Goal: Task Accomplishment & Management: Complete application form

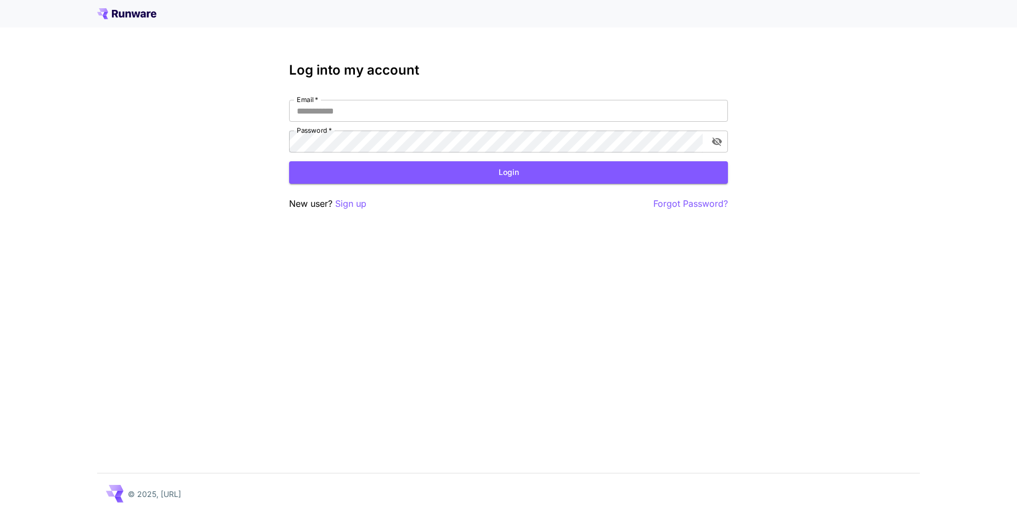
click at [730, 222] on div "Log into my account Email   * Email   * Password   * Password   * Login New use…" at bounding box center [508, 257] width 1017 height 514
click at [345, 206] on p "Sign up" at bounding box center [350, 204] width 31 height 14
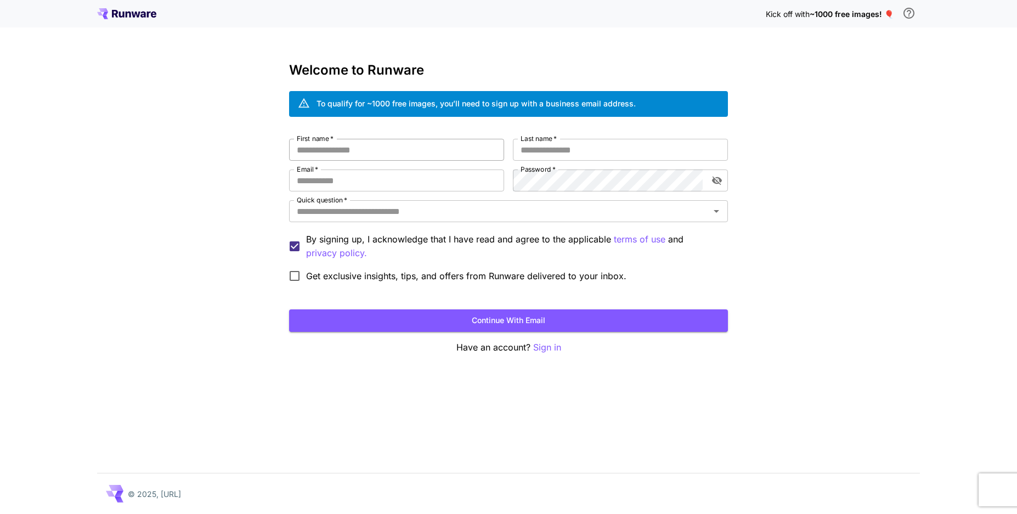
click at [400, 157] on input "First name   *" at bounding box center [396, 150] width 215 height 22
type input "***"
type input "**********"
type input "*"
type input "**********"
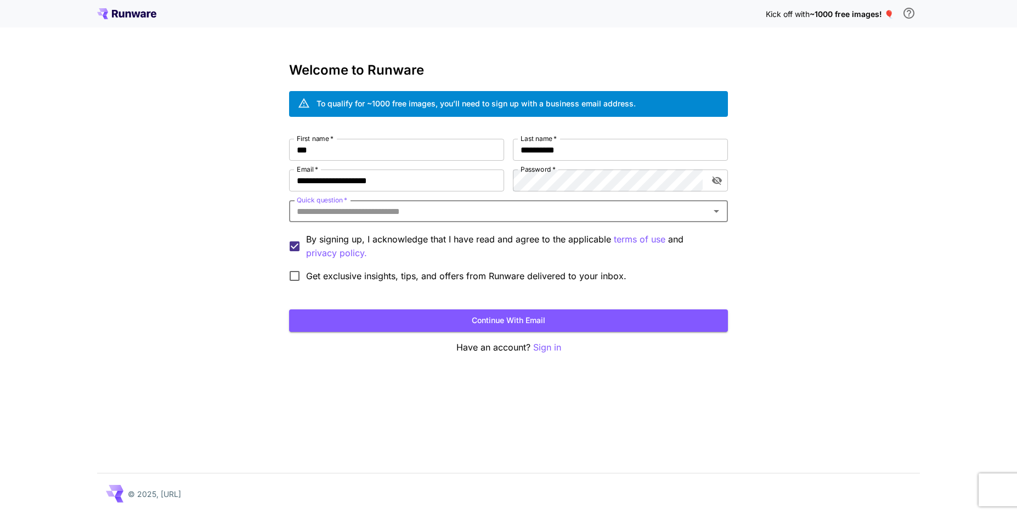
click at [479, 198] on div "**********" at bounding box center [508, 213] width 439 height 149
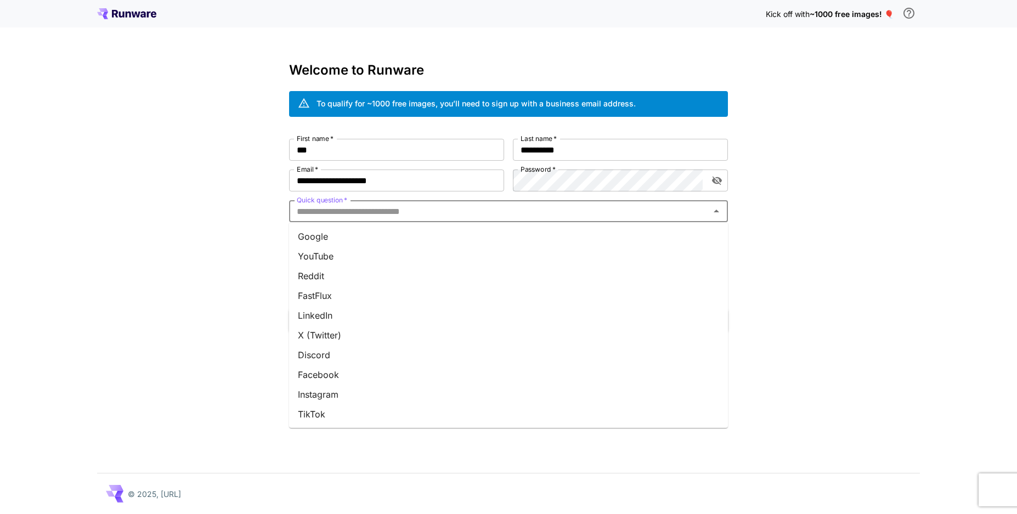
click at [480, 204] on input "Quick question   *" at bounding box center [499, 210] width 414 height 15
click at [452, 373] on li "Facebook" at bounding box center [508, 375] width 439 height 20
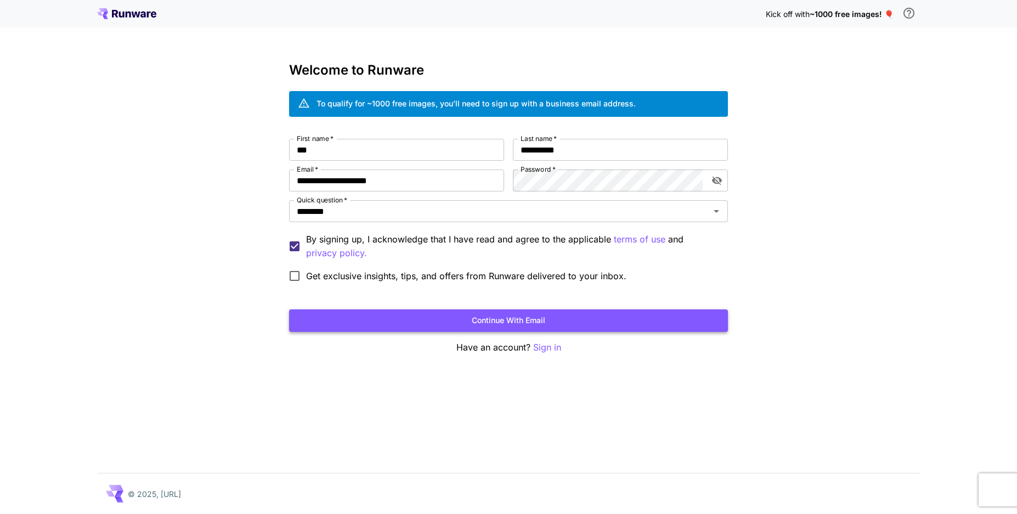
click at [506, 320] on button "Continue with email" at bounding box center [508, 320] width 439 height 22
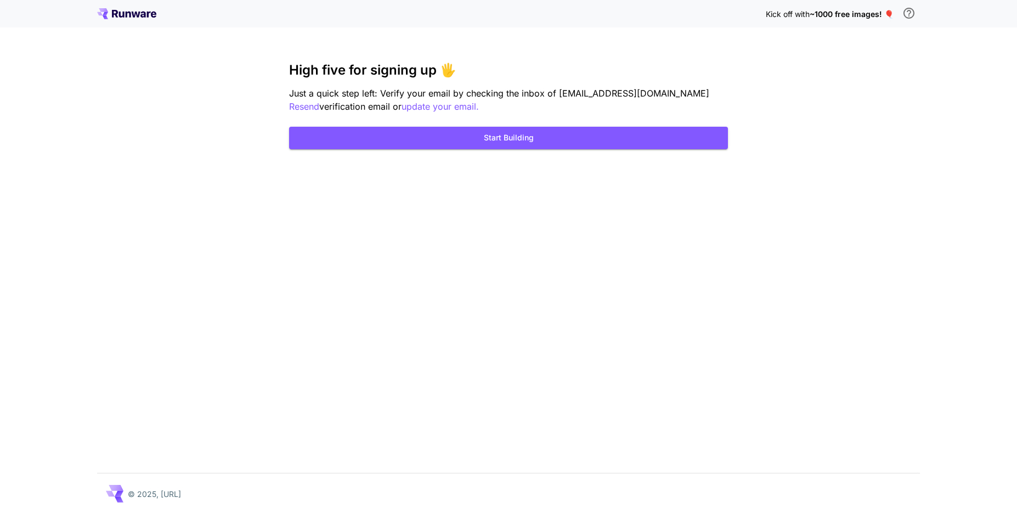
drag, startPoint x: 711, startPoint y: 231, endPoint x: 655, endPoint y: 218, distance: 56.9
click at [704, 230] on div "Kick off with ~1000 free images! 🎈 High five for signing up 🖐️ Just a quick ste…" at bounding box center [508, 257] width 1017 height 514
click at [581, 145] on button "Start Building" at bounding box center [508, 138] width 439 height 22
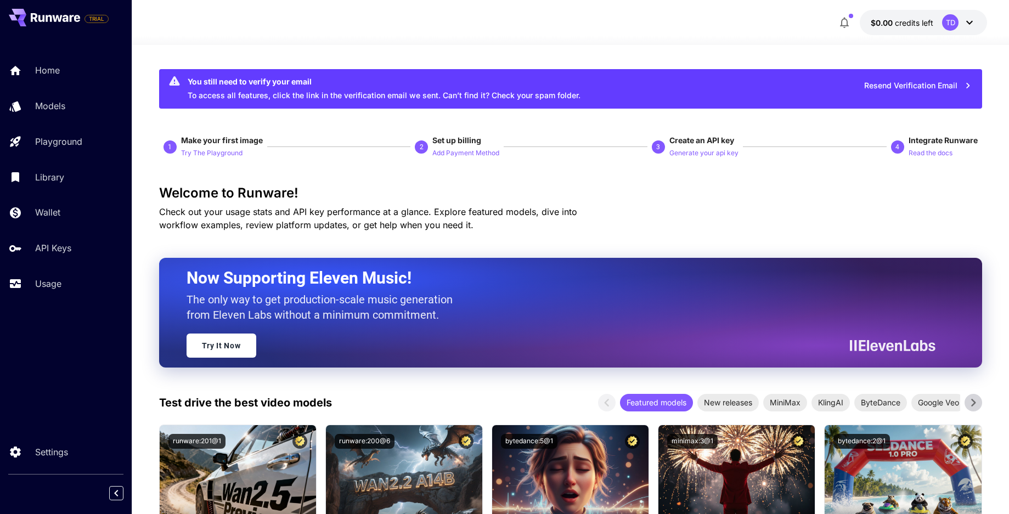
click at [747, 226] on div "Welcome to Runware! Check out your usage stats and API key performance at a gla…" at bounding box center [570, 208] width 823 height 46
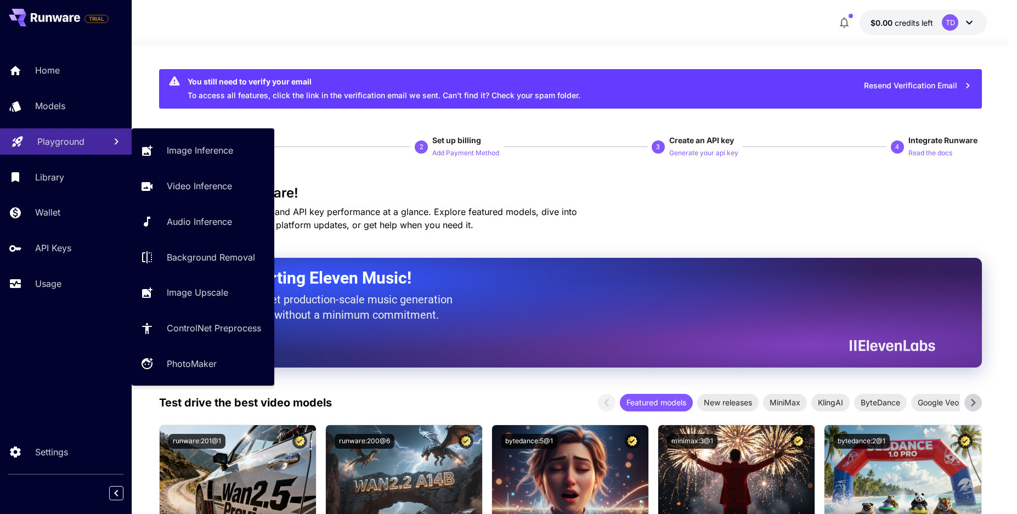
drag, startPoint x: 66, startPoint y: 138, endPoint x: 83, endPoint y: 140, distance: 17.7
click at [66, 138] on p "Playground" at bounding box center [60, 141] width 47 height 13
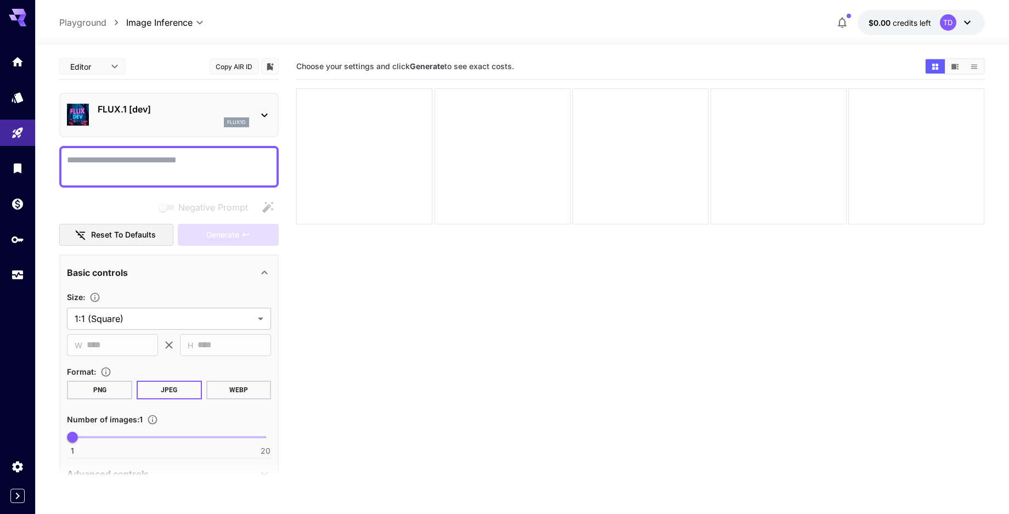
click at [173, 115] on div "FLUX.1 [dev] flux1d" at bounding box center [173, 115] width 151 height 25
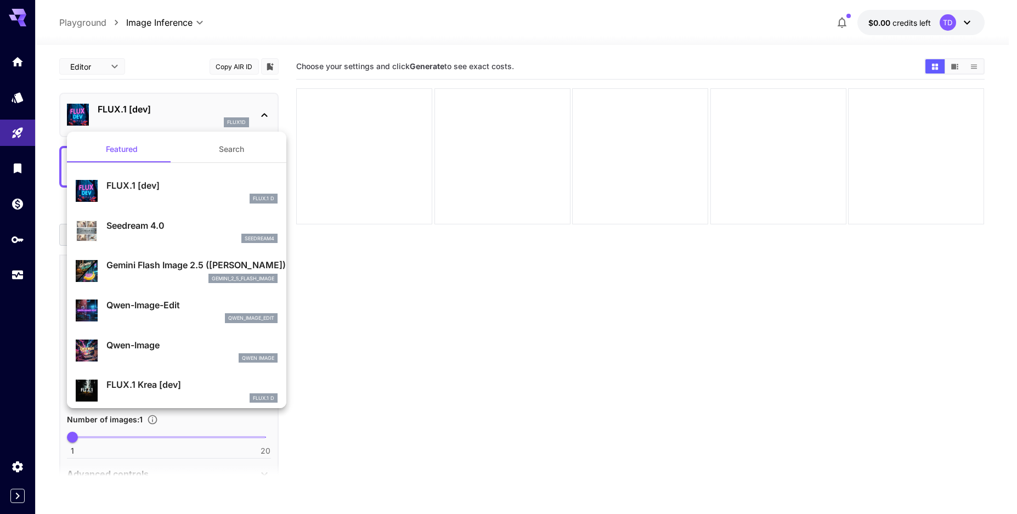
click at [207, 259] on p "Gemini Flash Image 2.5 ([PERSON_NAME])" at bounding box center [191, 264] width 171 height 13
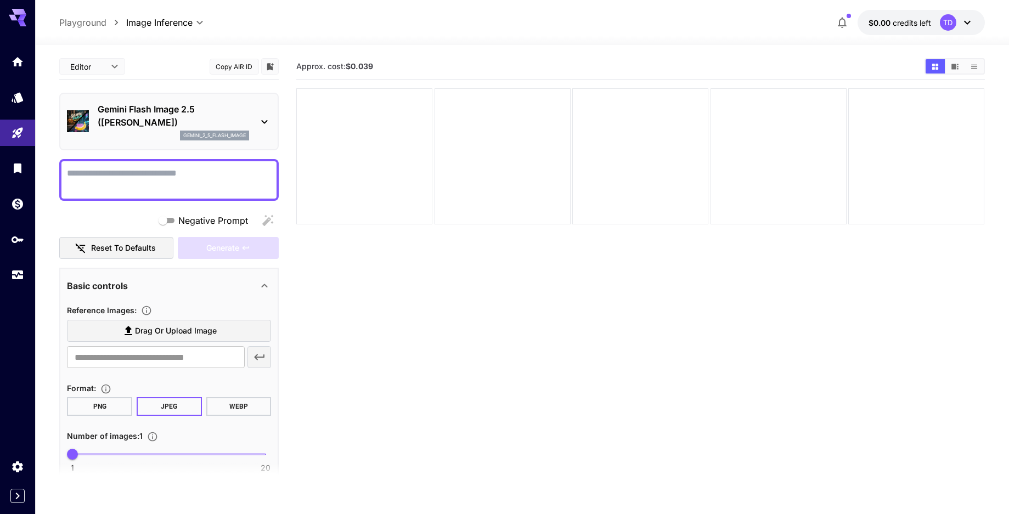
click at [188, 174] on textarea "Negative Prompt" at bounding box center [169, 180] width 204 height 26
paste textarea "**********"
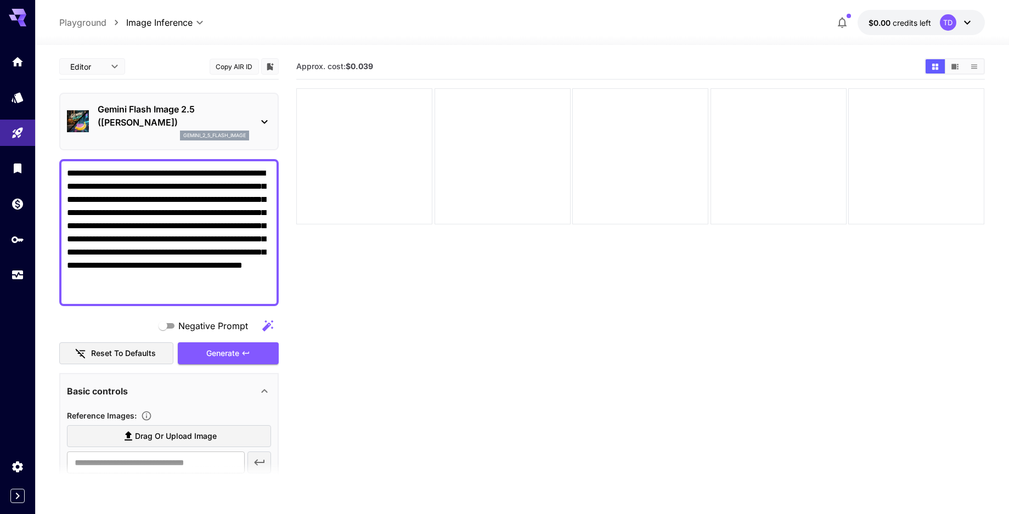
type textarea "**********"
click at [417, 293] on section "Approx. cost: $0.039" at bounding box center [640, 311] width 688 height 514
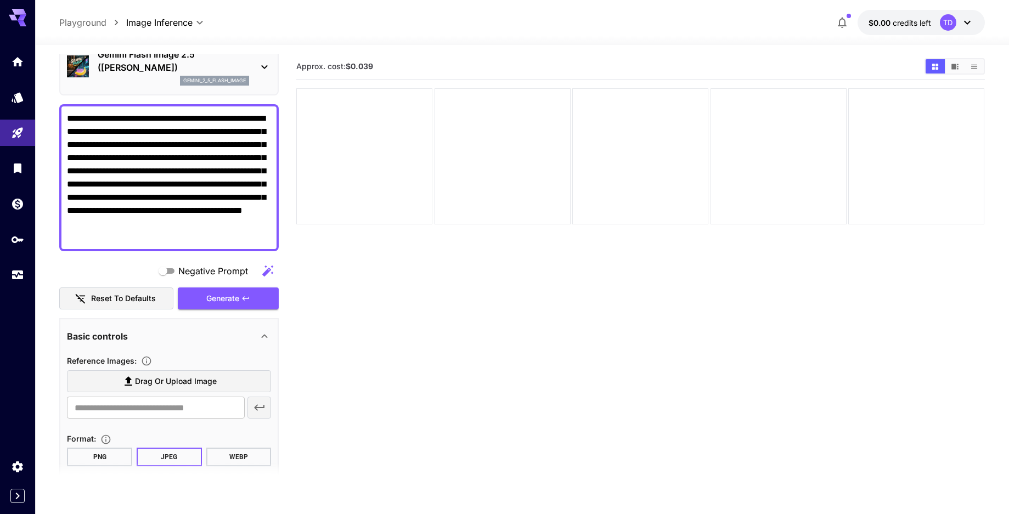
click at [168, 380] on span "Drag or upload image" at bounding box center [176, 382] width 82 height 14
click at [0, 0] on input "Drag or upload image" at bounding box center [0, 0] width 0 height 0
type input "**********"
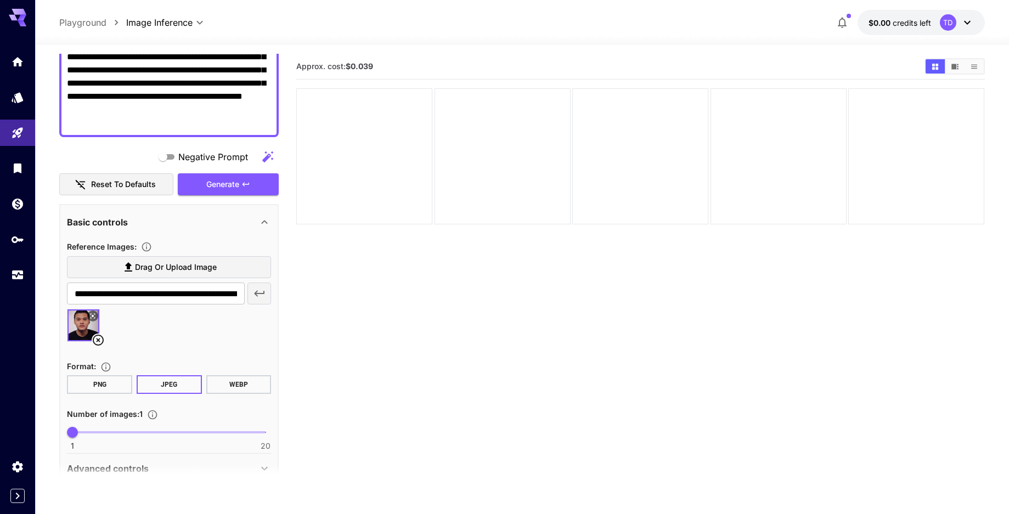
scroll to position [221, 0]
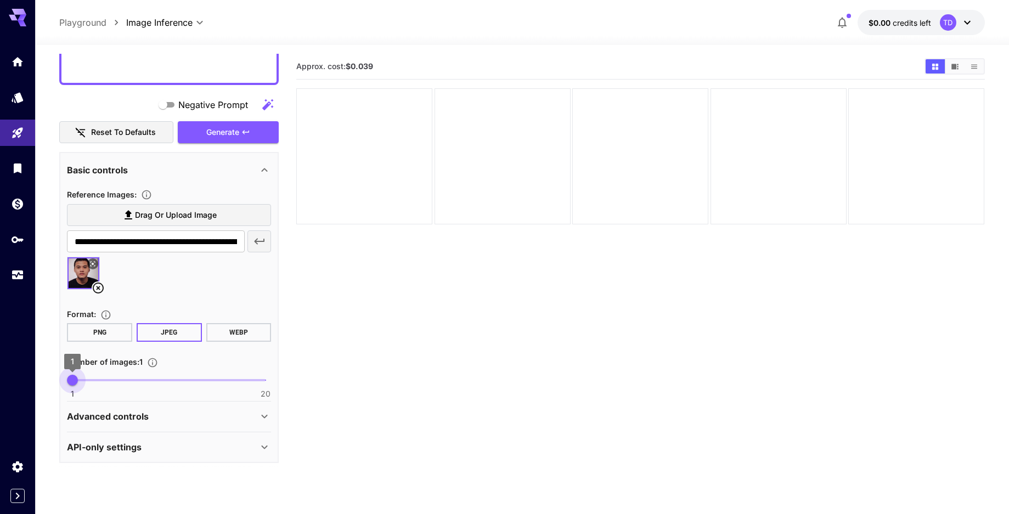
type input "*"
drag, startPoint x: 76, startPoint y: 381, endPoint x: 85, endPoint y: 381, distance: 9.3
click at [85, 381] on span "2" at bounding box center [82, 380] width 11 height 11
click at [101, 331] on button "PNG" at bounding box center [99, 332] width 65 height 19
click at [239, 134] on span "Generate" at bounding box center [222, 133] width 33 height 14
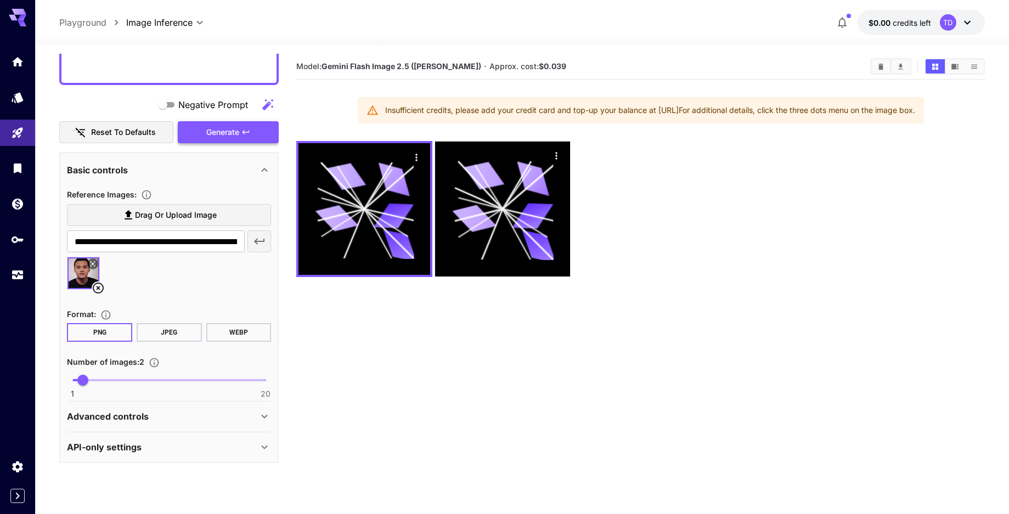
click at [221, 135] on span "Generate" at bounding box center [222, 133] width 33 height 14
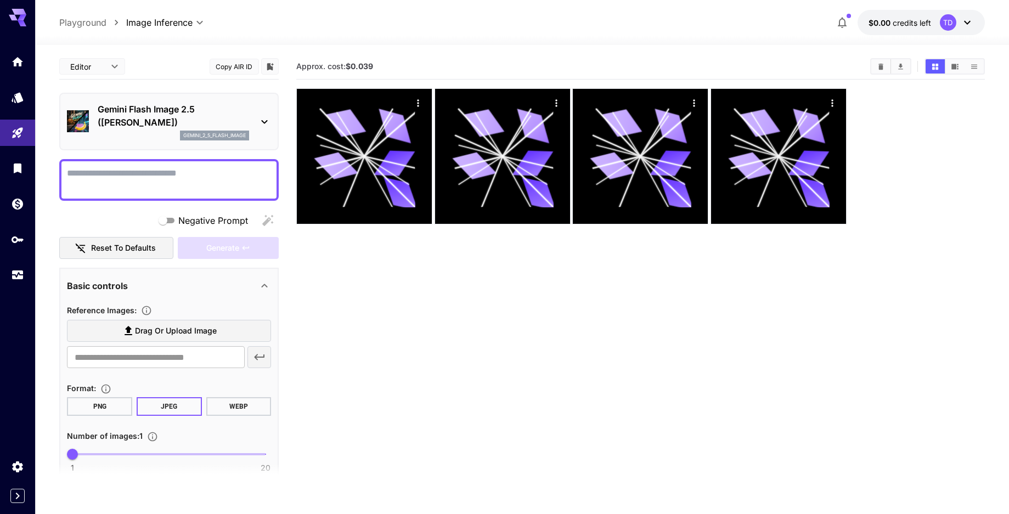
click at [970, 22] on icon at bounding box center [966, 22] width 13 height 13
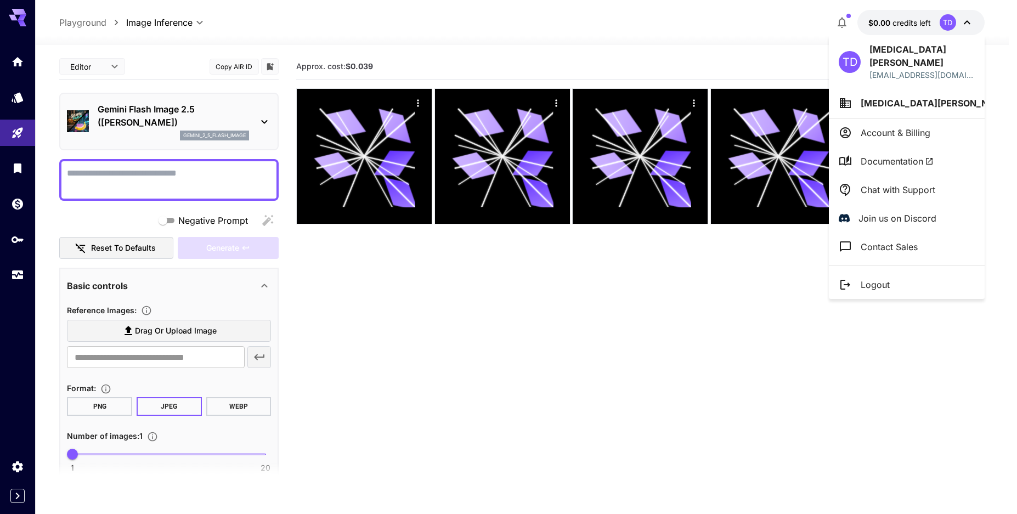
click at [892, 270] on li "Logout" at bounding box center [907, 284] width 156 height 29
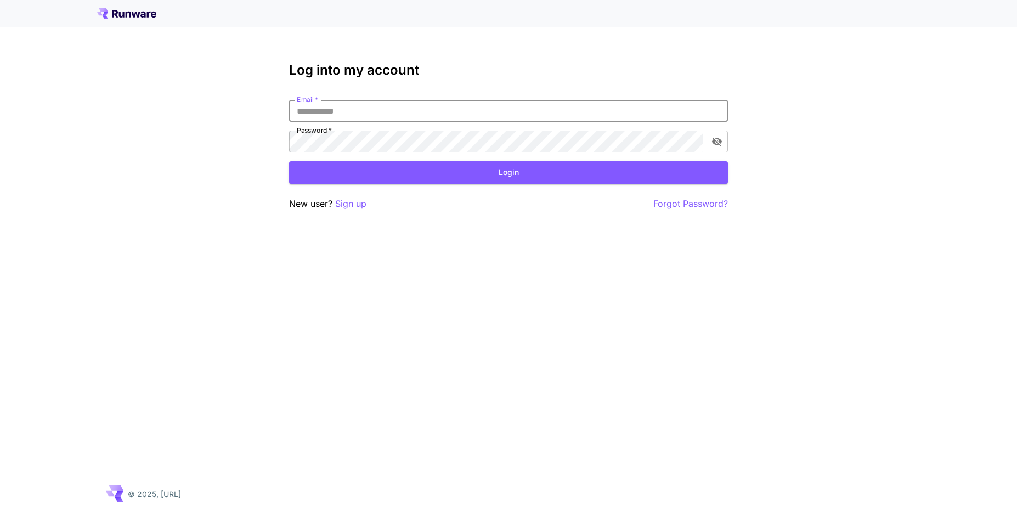
click at [438, 106] on input "Email   *" at bounding box center [508, 111] width 439 height 22
click button "Login" at bounding box center [508, 172] width 439 height 22
click at [270, 133] on div "**********" at bounding box center [508, 257] width 1017 height 514
drag, startPoint x: 315, startPoint y: 108, endPoint x: 322, endPoint y: 105, distance: 7.9
click at [315, 107] on input "**********" at bounding box center [508, 111] width 439 height 22
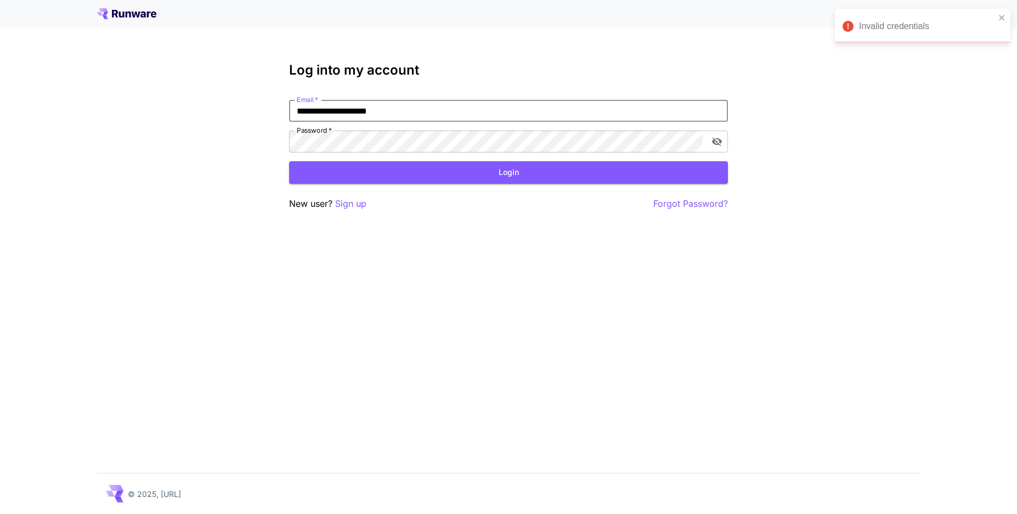
type input "**********"
click button "Login" at bounding box center [508, 172] width 439 height 22
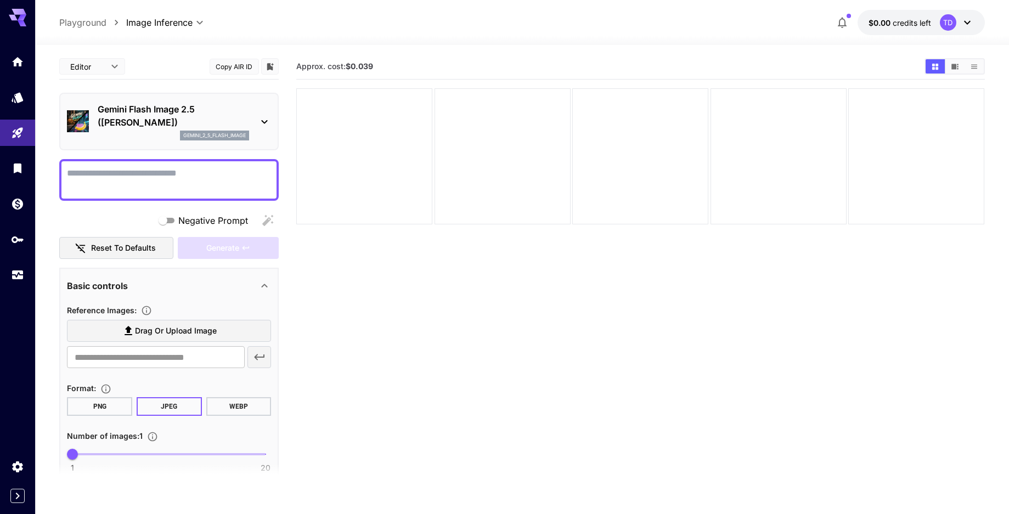
click at [193, 180] on textarea "Negative Prompt" at bounding box center [169, 180] width 204 height 26
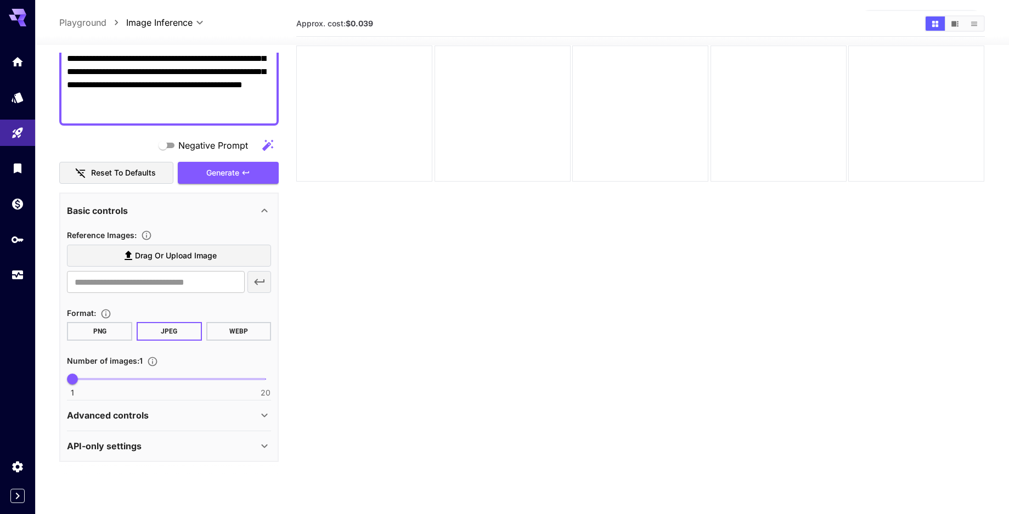
scroll to position [87, 0]
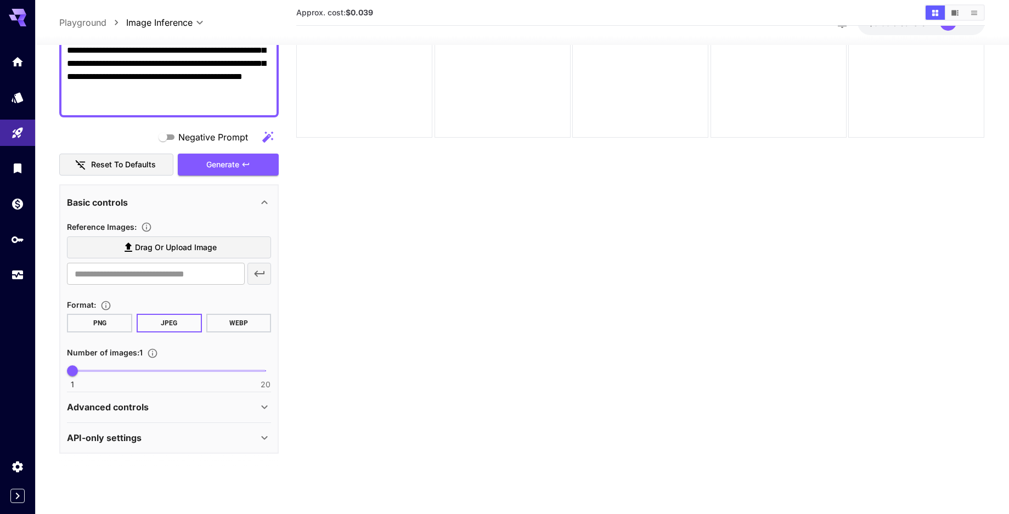
type textarea "**********"
click at [186, 243] on span "Drag or upload image" at bounding box center [176, 248] width 82 height 14
click at [0, 0] on input "Drag or upload image" at bounding box center [0, 0] width 0 height 0
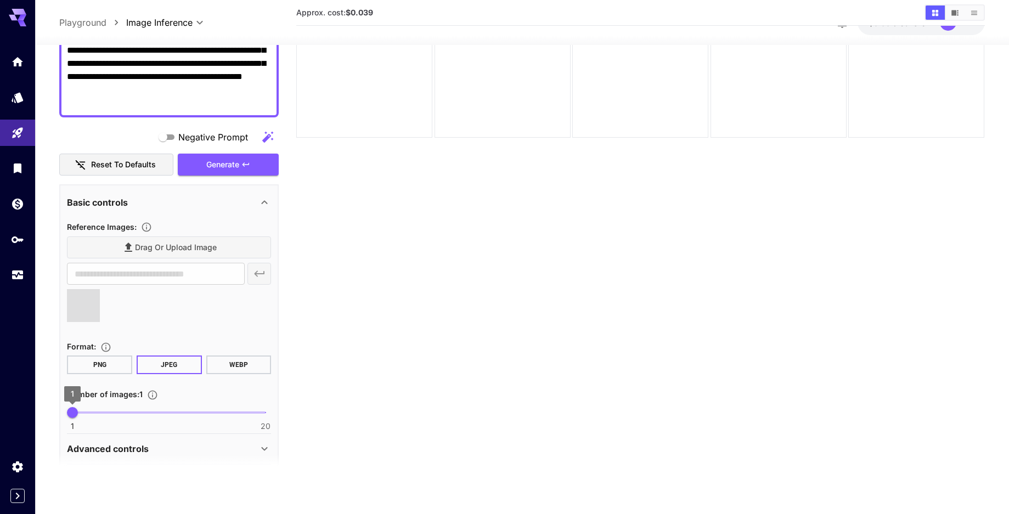
type input "*"
click at [78, 413] on span "1" at bounding box center [72, 411] width 11 height 11
type input "**********"
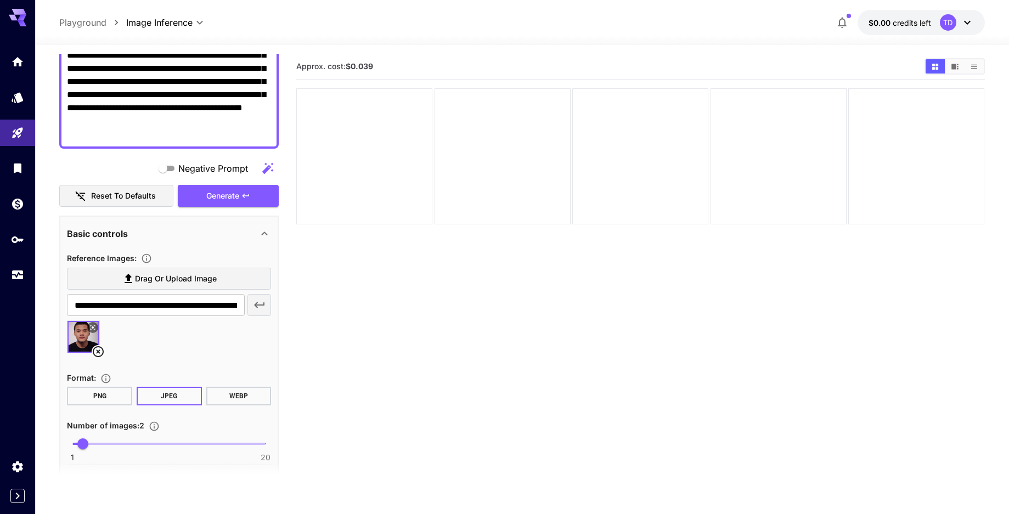
scroll to position [0, 0]
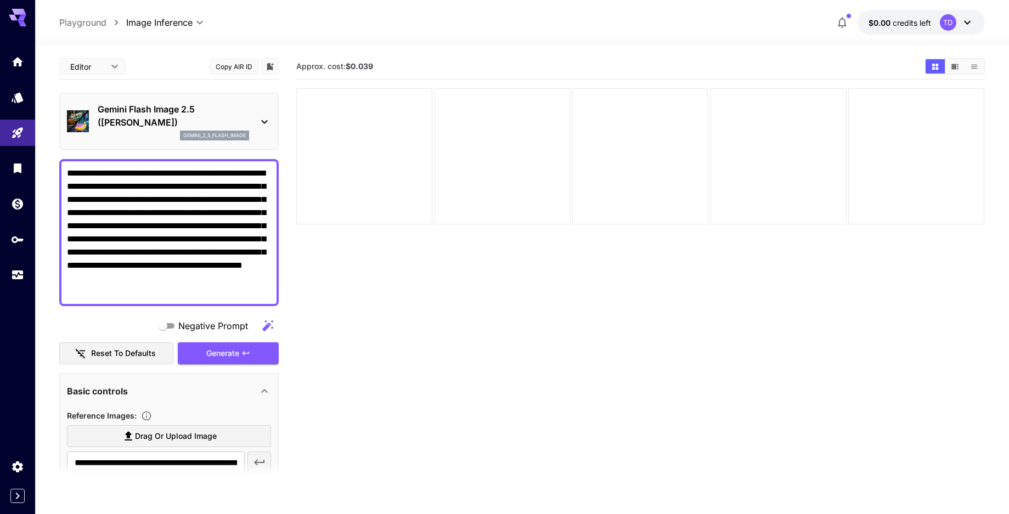
click at [962, 15] on div "TD" at bounding box center [956, 22] width 34 height 16
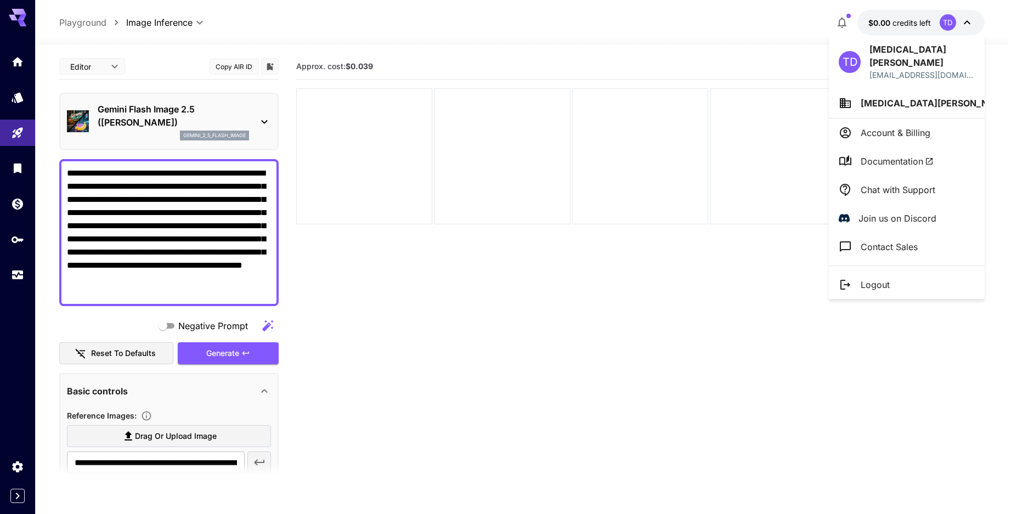
click at [716, 47] on div at bounding box center [508, 257] width 1017 height 514
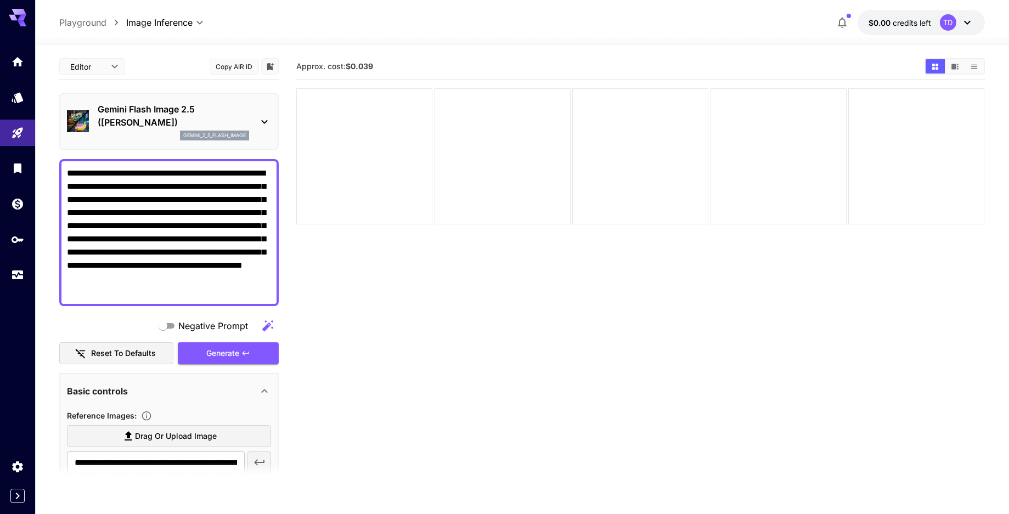
click at [18, 17] on icon at bounding box center [18, 18] width 18 height 18
click at [13, 61] on icon "Home" at bounding box center [18, 58] width 13 height 13
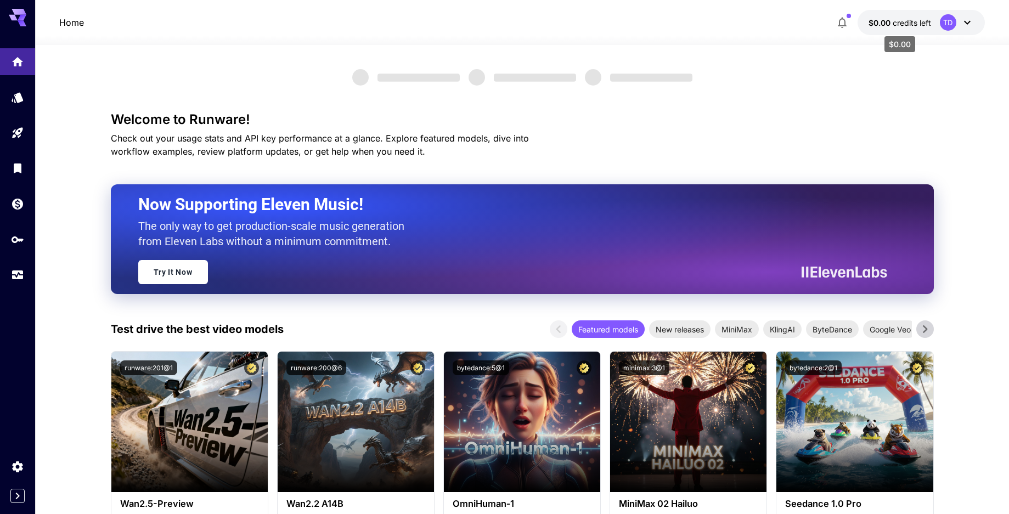
click at [885, 24] on span "$0.00" at bounding box center [880, 22] width 24 height 9
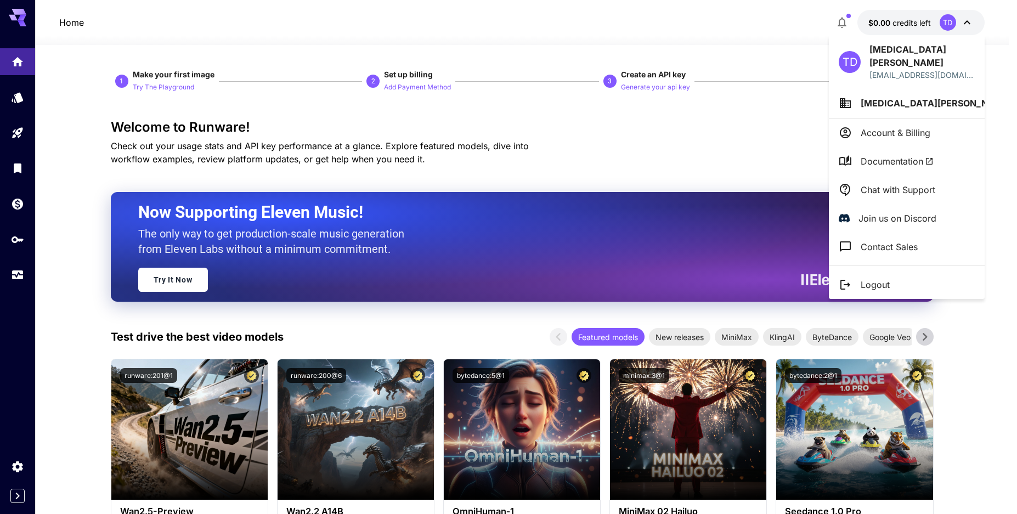
click at [896, 47] on p "[MEDICAL_DATA][PERSON_NAME]" at bounding box center [921, 56] width 105 height 26
click at [687, 120] on div at bounding box center [508, 257] width 1017 height 514
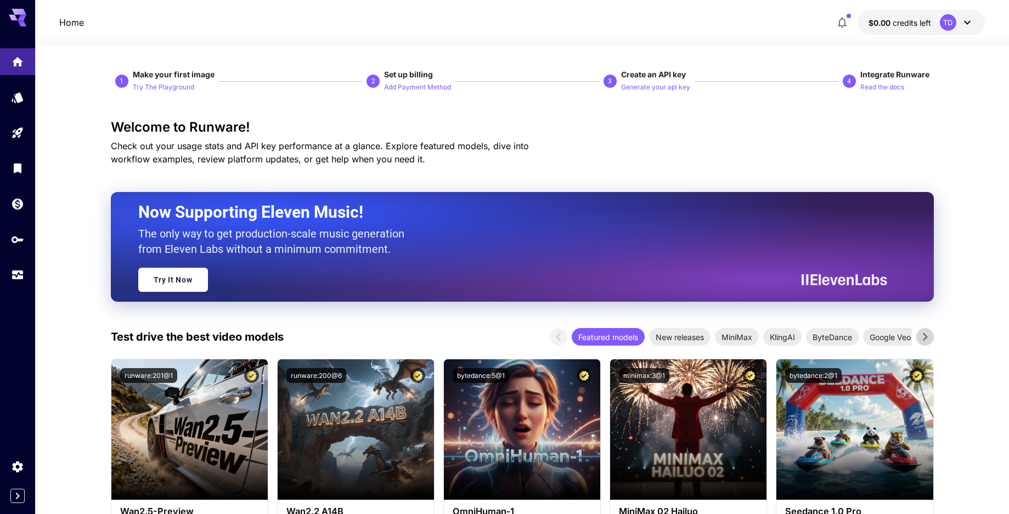
click at [914, 24] on span "credits left" at bounding box center [911, 22] width 38 height 9
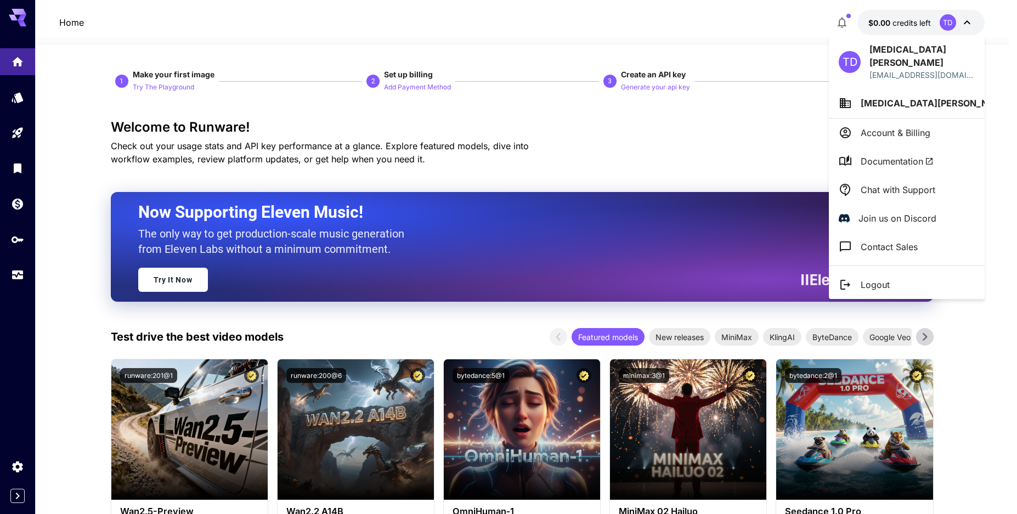
click at [752, 137] on div at bounding box center [508, 257] width 1017 height 514
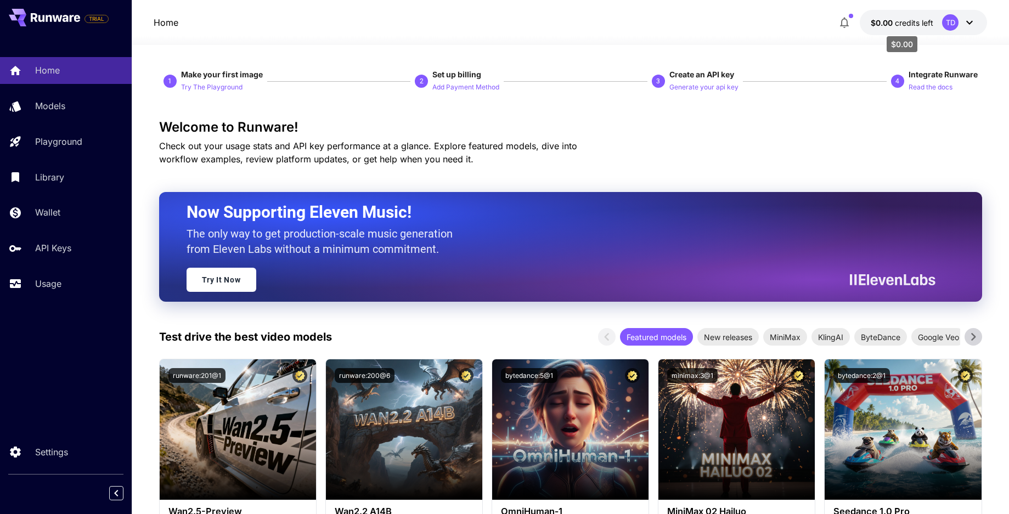
click at [888, 24] on span "$0.00" at bounding box center [882, 22] width 24 height 9
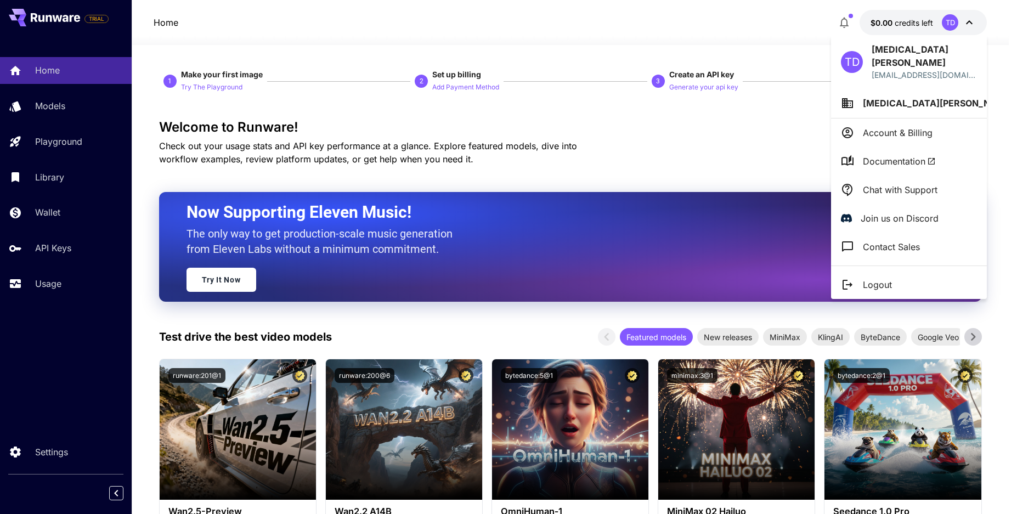
click at [888, 24] on div at bounding box center [508, 257] width 1017 height 514
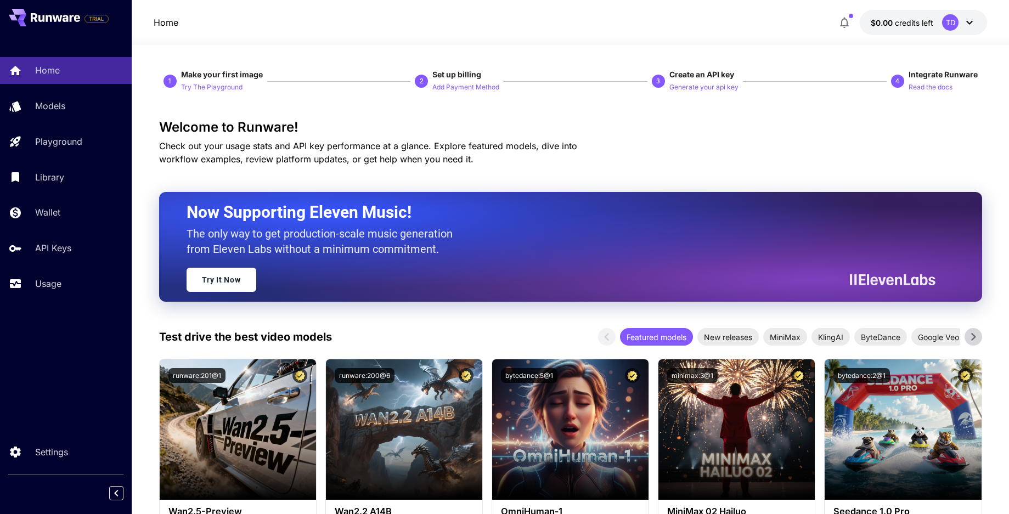
click at [899, 21] on span "credits left" at bounding box center [913, 22] width 38 height 9
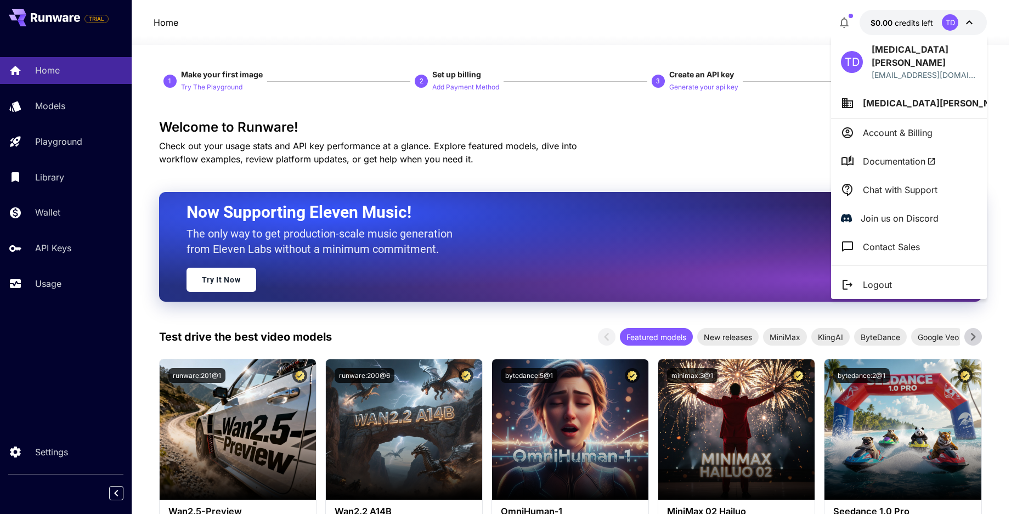
click at [780, 24] on div at bounding box center [508, 257] width 1017 height 514
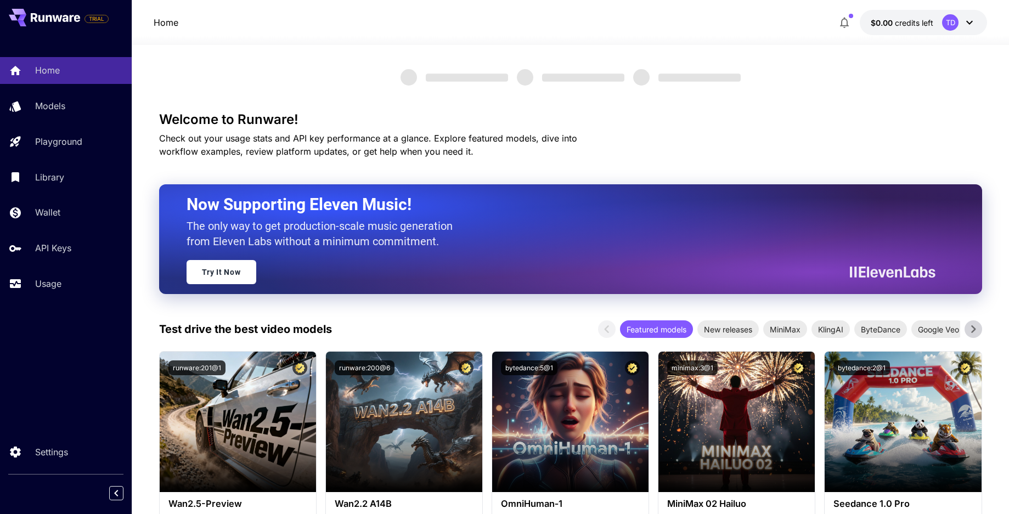
click at [956, 28] on div "TD" at bounding box center [950, 22] width 16 height 16
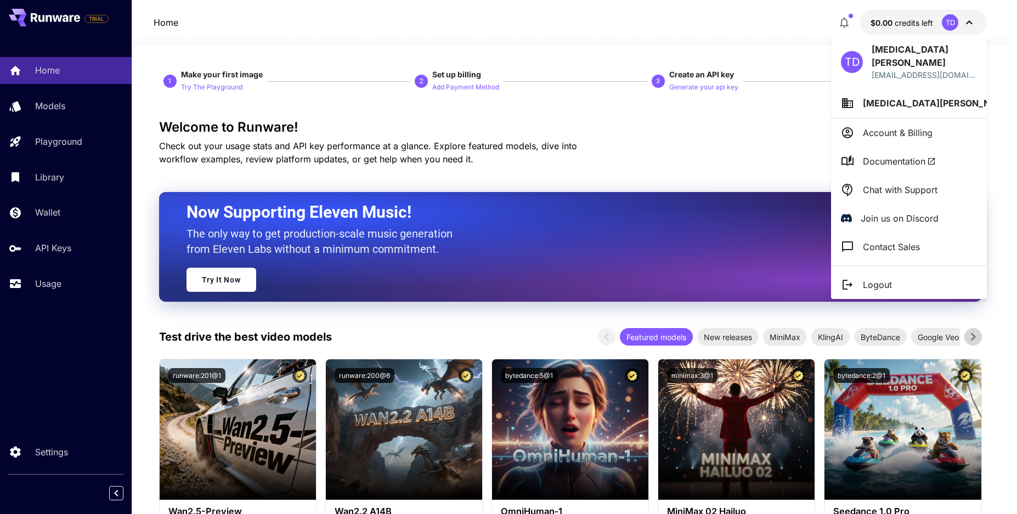
click at [908, 126] on p "Account & Billing" at bounding box center [898, 132] width 70 height 13
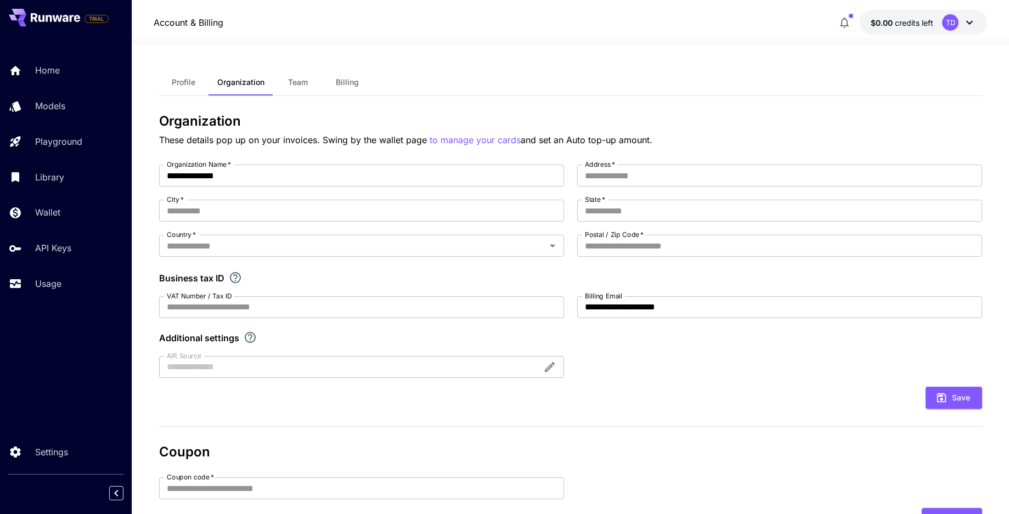
drag, startPoint x: 790, startPoint y: 84, endPoint x: 768, endPoint y: 99, distance: 26.0
click at [789, 84] on div "Profile Organization Team Billing" at bounding box center [570, 82] width 823 height 27
click at [935, 24] on button "$0.00 credits left TD" at bounding box center [922, 22] width 127 height 25
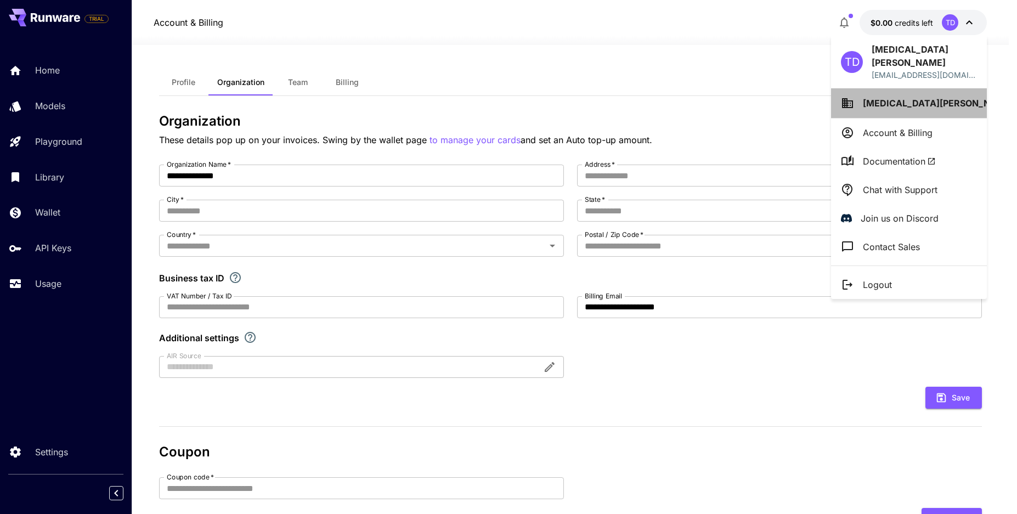
click at [937, 92] on li "Tao Di Choi Xa" at bounding box center [909, 103] width 156 height 30
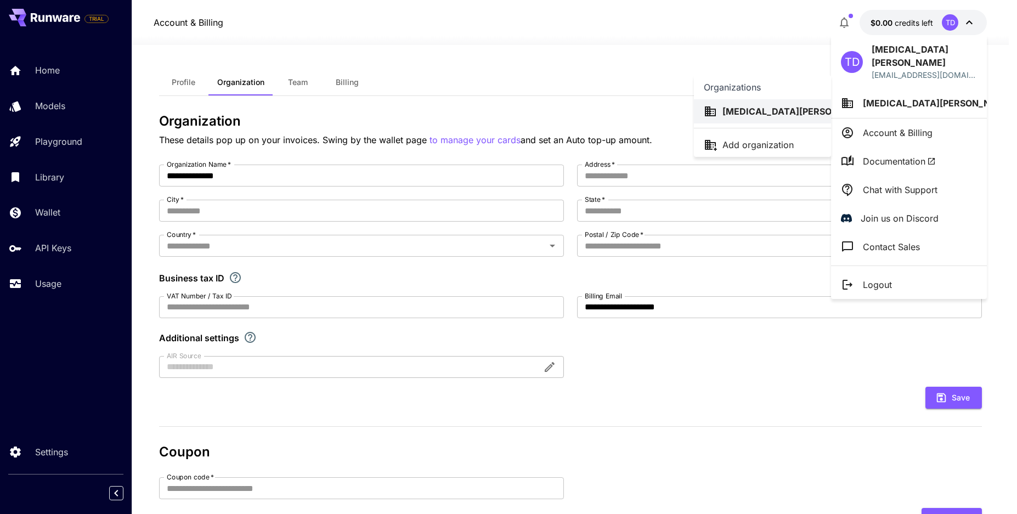
click at [716, 48] on div at bounding box center [508, 257] width 1017 height 514
click at [70, 65] on div at bounding box center [508, 257] width 1017 height 514
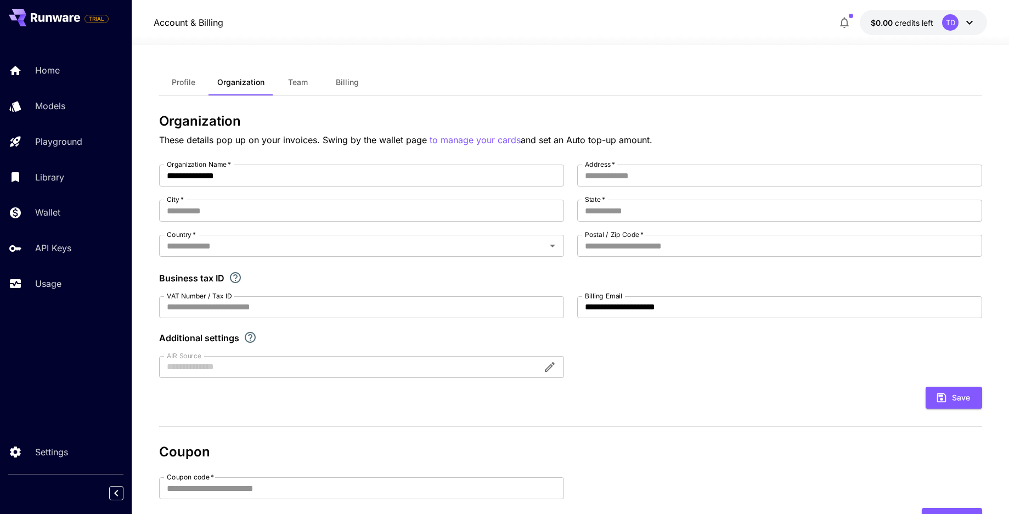
click at [74, 67] on div "TD Tao Di Choi Xa toidichoixa@gmail.com Tao Di Choi Xa Account & Billing Docume…" at bounding box center [87, 257] width 175 height 514
click at [56, 75] on p "Home" at bounding box center [49, 70] width 25 height 13
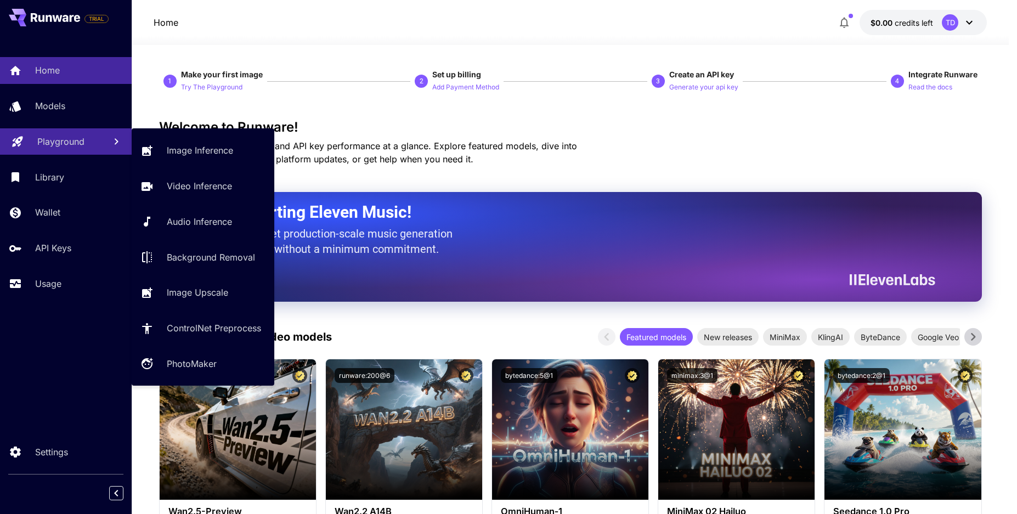
click at [51, 140] on p "Playground" at bounding box center [60, 141] width 47 height 13
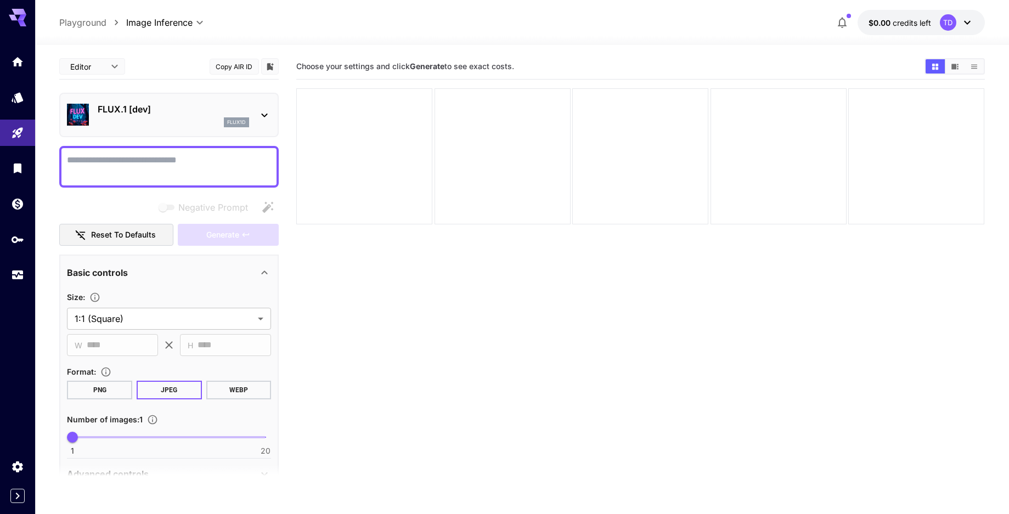
click at [919, 19] on span "credits left" at bounding box center [911, 22] width 38 height 9
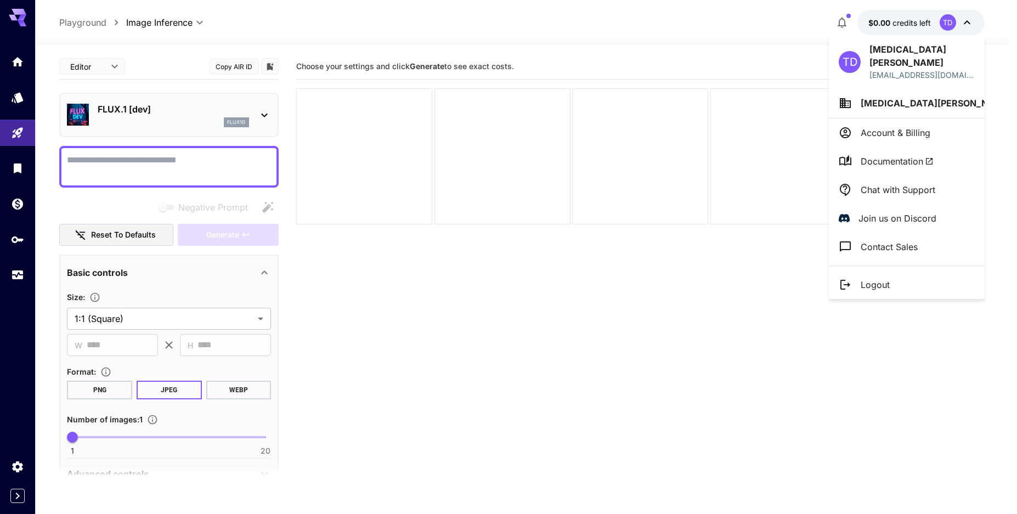
click at [495, 236] on div at bounding box center [508, 257] width 1017 height 514
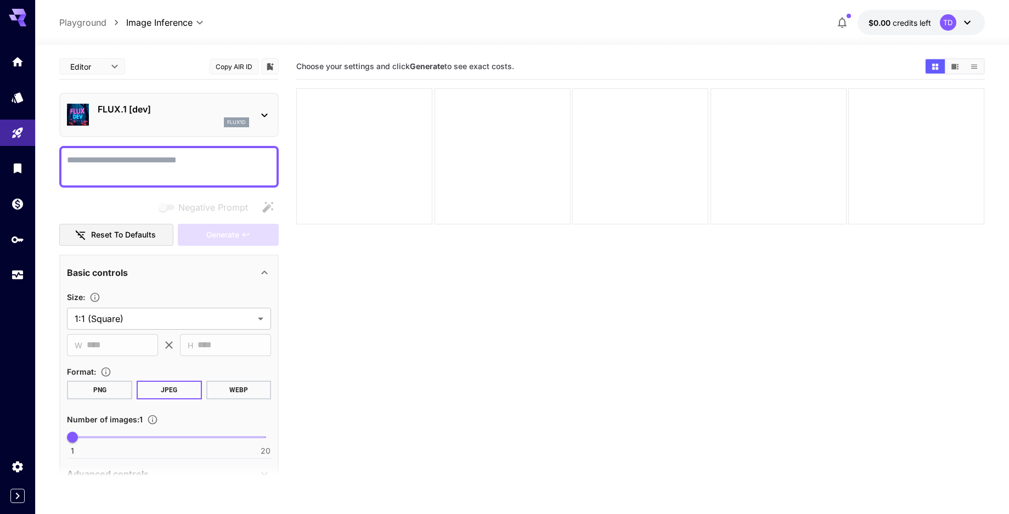
click at [226, 117] on div "FLUX.1 [dev] flux1d" at bounding box center [173, 115] width 151 height 25
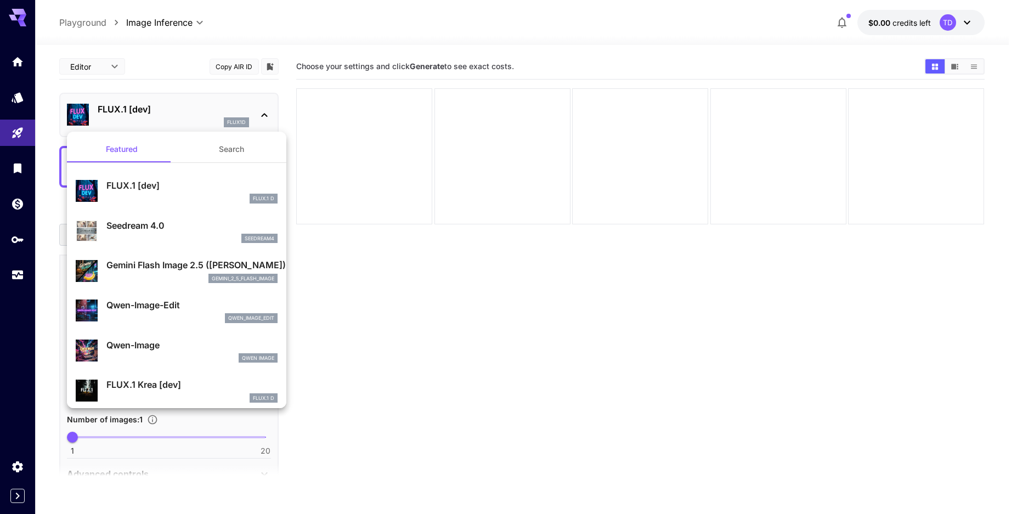
click at [456, 258] on div at bounding box center [508, 257] width 1017 height 514
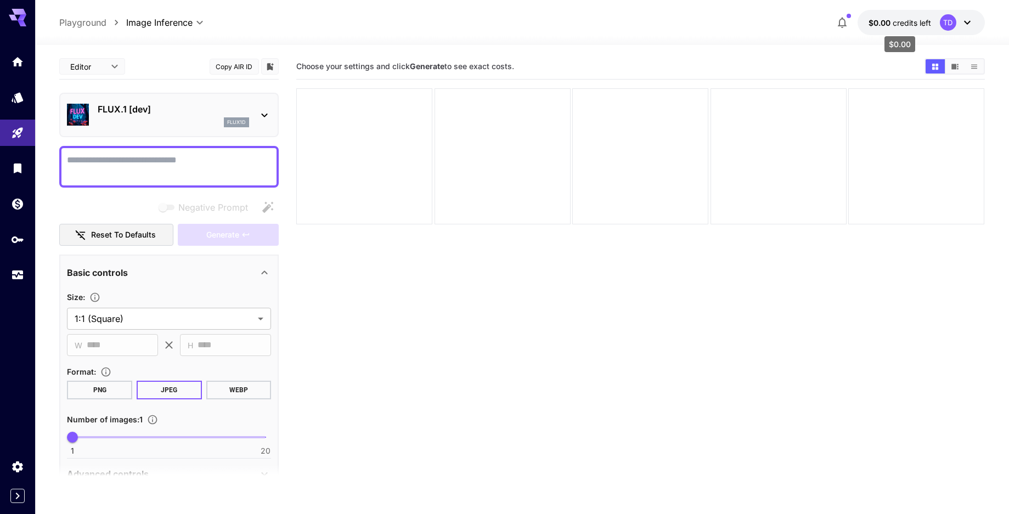
click at [931, 19] on button "$0.00 credits left TD" at bounding box center [920, 22] width 127 height 25
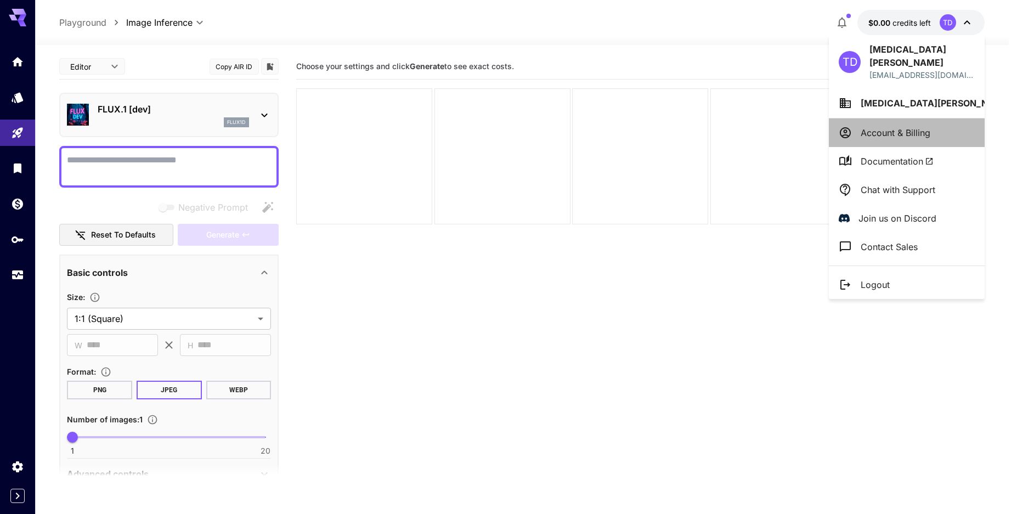
click at [887, 128] on li "Account & Billing" at bounding box center [907, 132] width 156 height 29
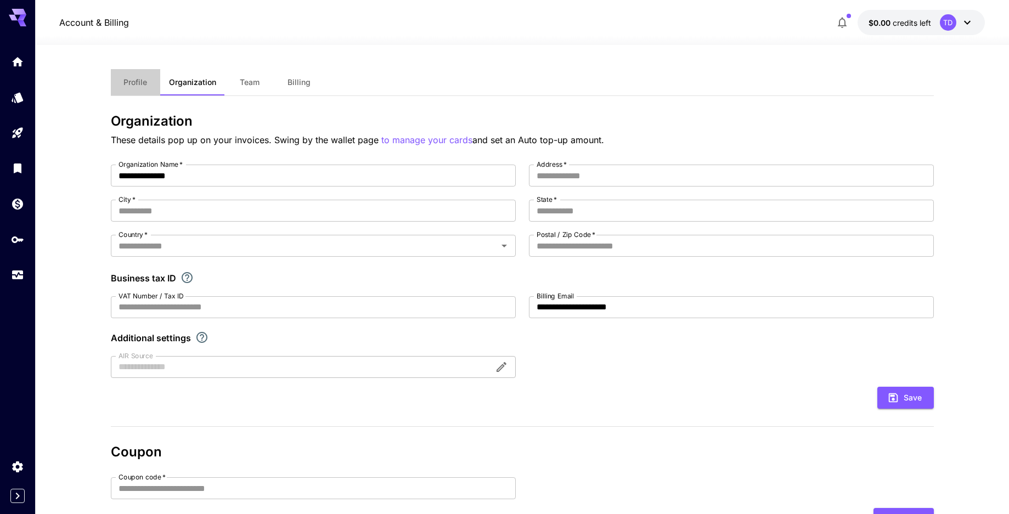
click at [129, 84] on span "Profile" at bounding box center [135, 82] width 24 height 10
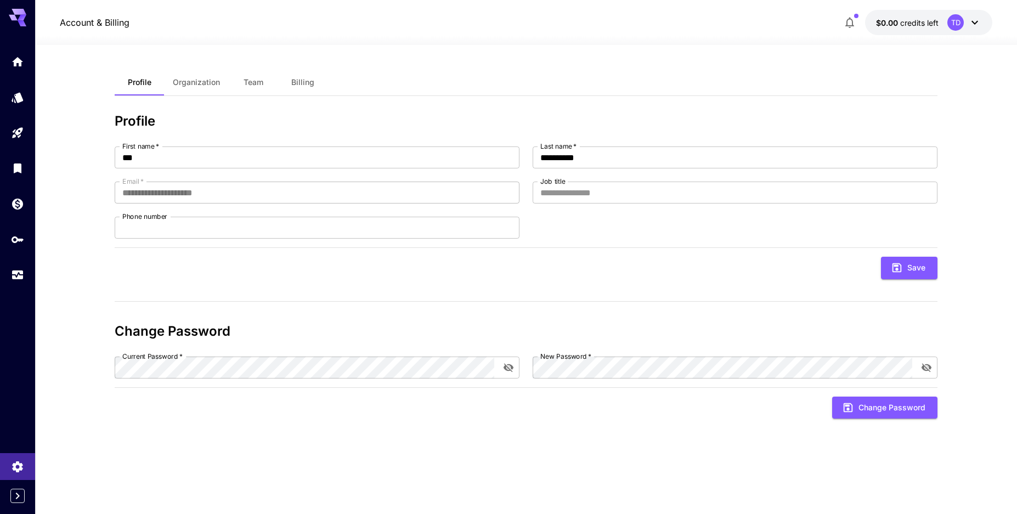
drag, startPoint x: 277, startPoint y: 75, endPoint x: 292, endPoint y: 81, distance: 16.3
click at [278, 76] on div "Profile Organization Team Billing" at bounding box center [221, 82] width 213 height 26
click at [292, 81] on span "Billing" at bounding box center [302, 82] width 23 height 10
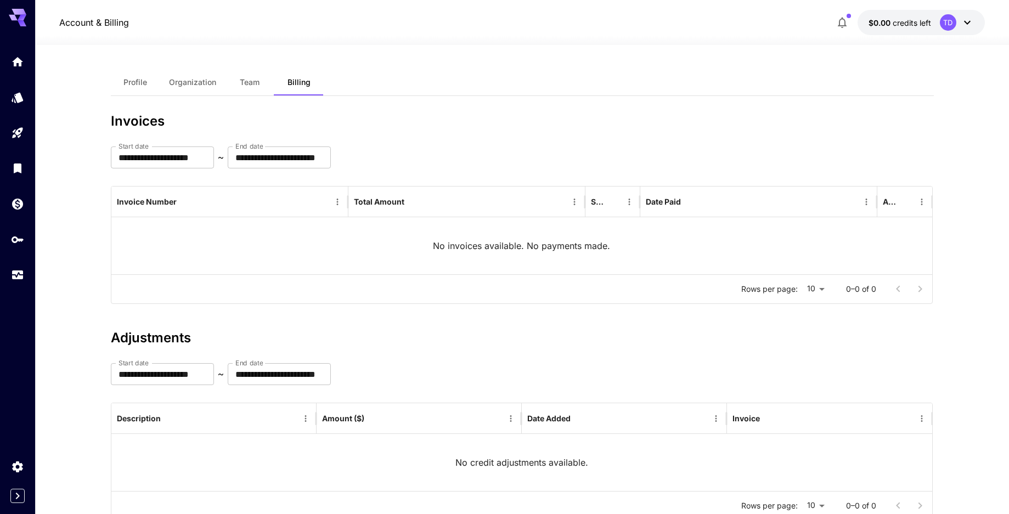
scroll to position [39, 0]
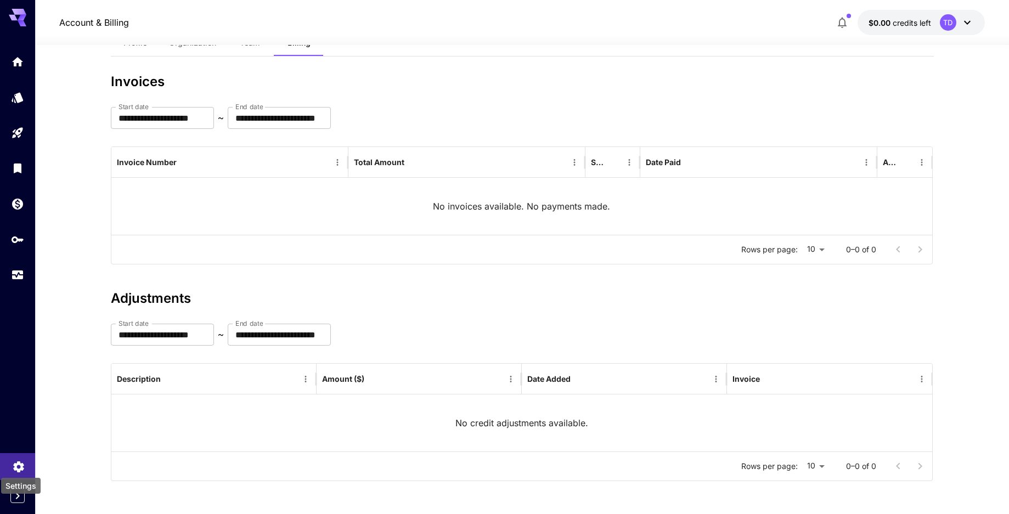
click at [19, 467] on icon "Settings" at bounding box center [18, 463] width 13 height 13
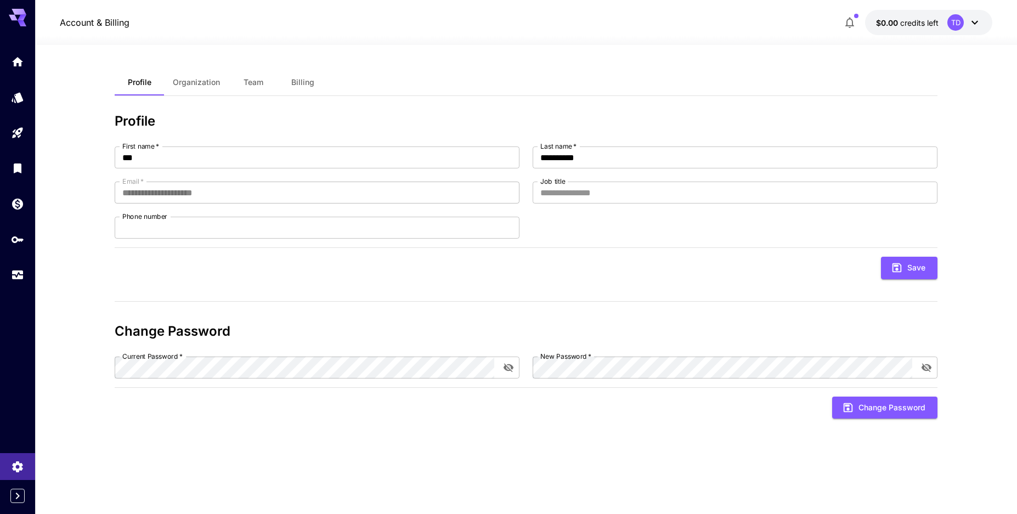
click at [19, 489] on icon "Expand sidebar" at bounding box center [17, 495] width 13 height 13
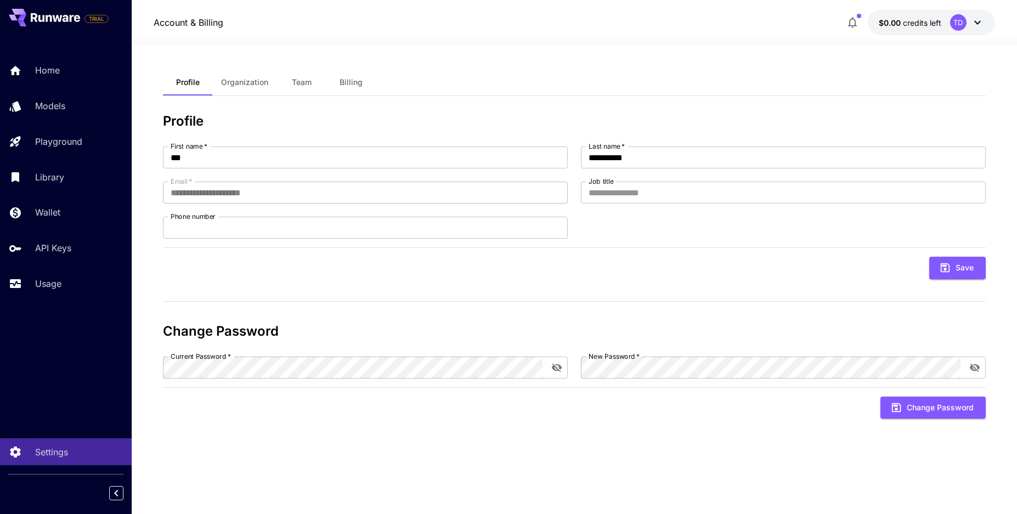
click at [507, 123] on h3 "Profile" at bounding box center [574, 121] width 823 height 15
click at [898, 29] on button "$0.00 credits left TD" at bounding box center [931, 22] width 127 height 25
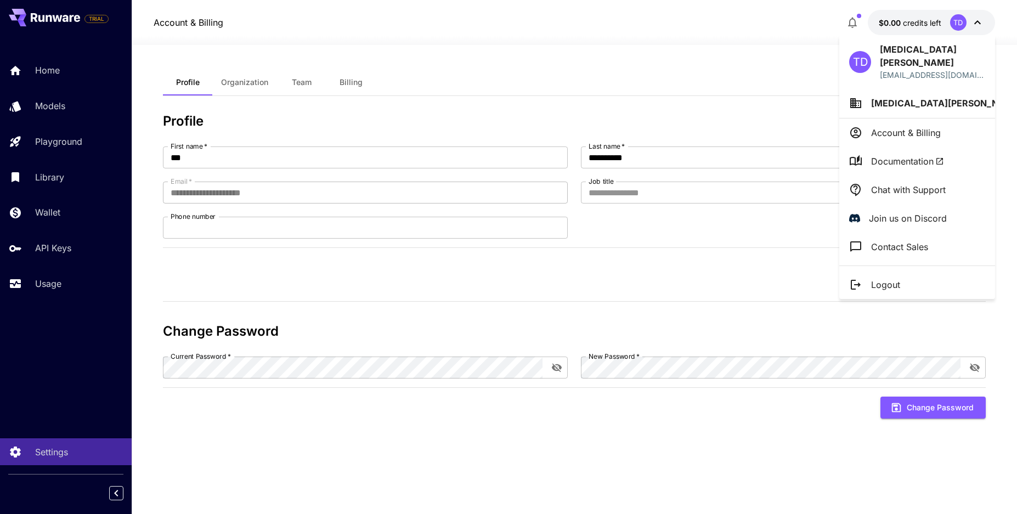
click at [887, 278] on p "Logout" at bounding box center [885, 284] width 29 height 13
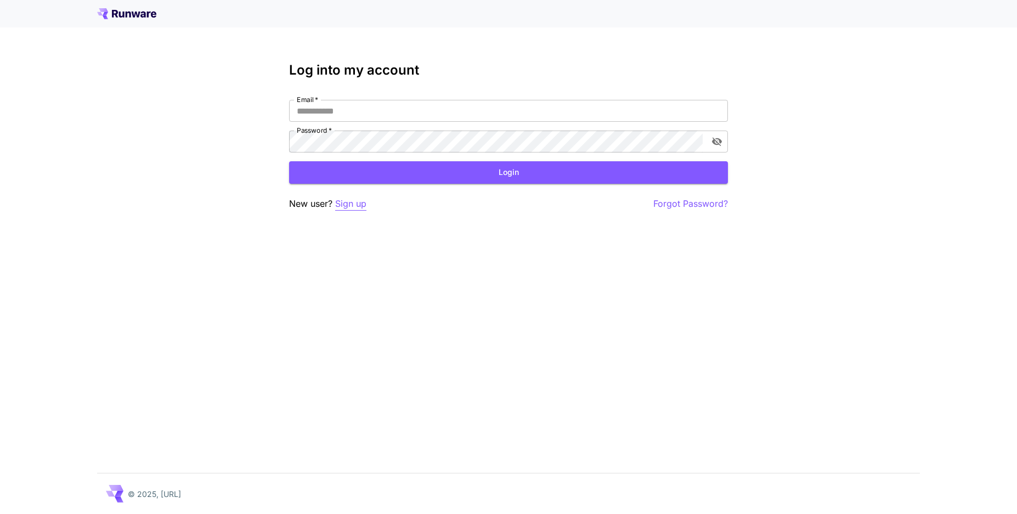
click at [341, 206] on p "Sign up" at bounding box center [350, 204] width 31 height 14
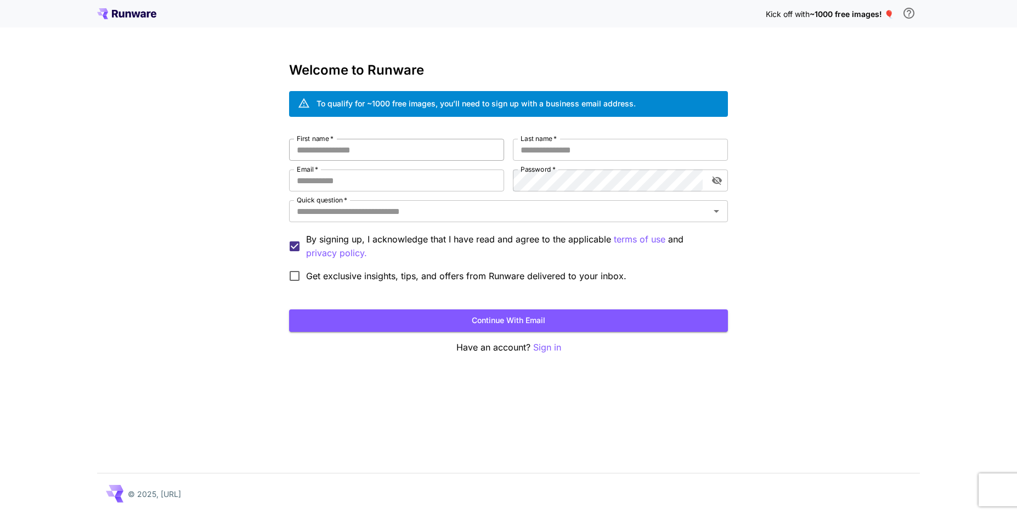
click at [392, 154] on input "First name   *" at bounding box center [396, 150] width 215 height 22
type input "***"
click at [632, 138] on div "Welcome to Runware To qualify for ~1000 free images, you’ll need to sign up wit…" at bounding box center [508, 209] width 439 height 292
click at [626, 151] on input "*********" at bounding box center [620, 150] width 215 height 22
type input "**********"
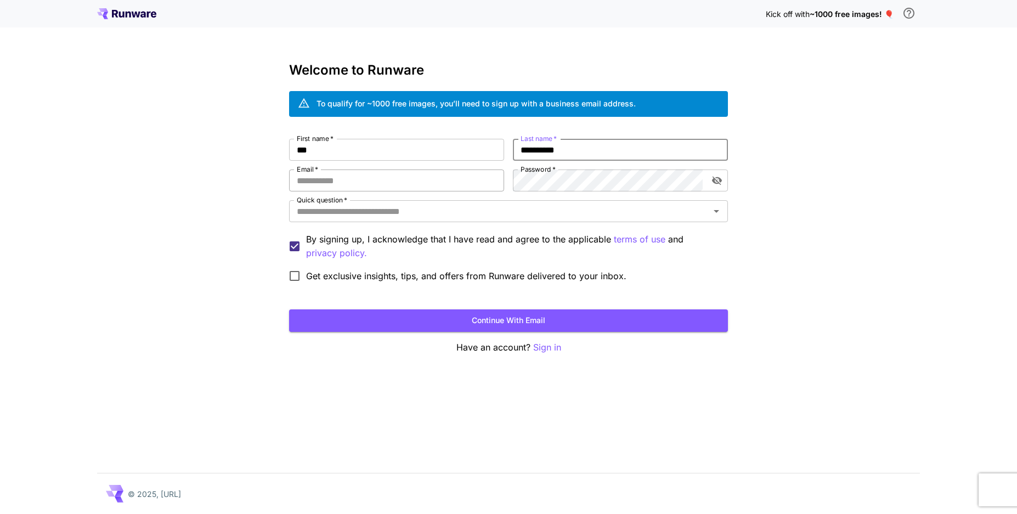
drag, startPoint x: 330, startPoint y: 189, endPoint x: 370, endPoint y: 171, distance: 44.4
click at [331, 188] on input "Email   *" at bounding box center [396, 180] width 215 height 22
type input "**********"
click at [388, 213] on input "Quick question   *" at bounding box center [499, 210] width 414 height 15
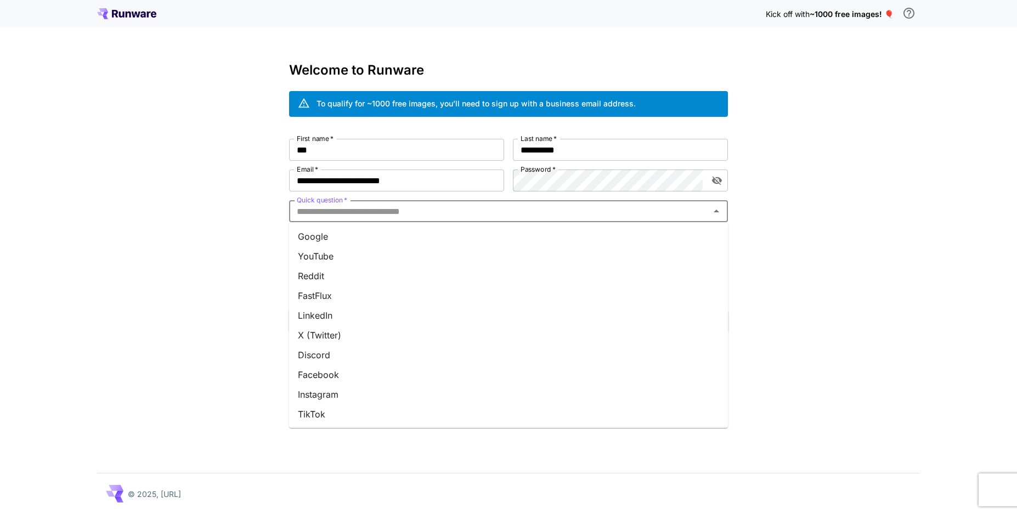
click at [387, 374] on li "Facebook" at bounding box center [508, 375] width 439 height 20
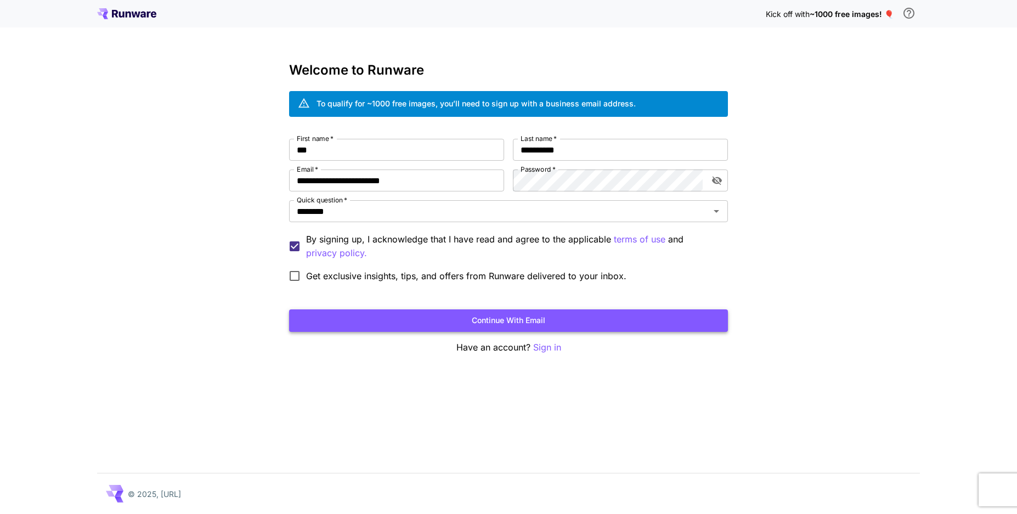
click at [361, 315] on button "Continue with email" at bounding box center [508, 320] width 439 height 22
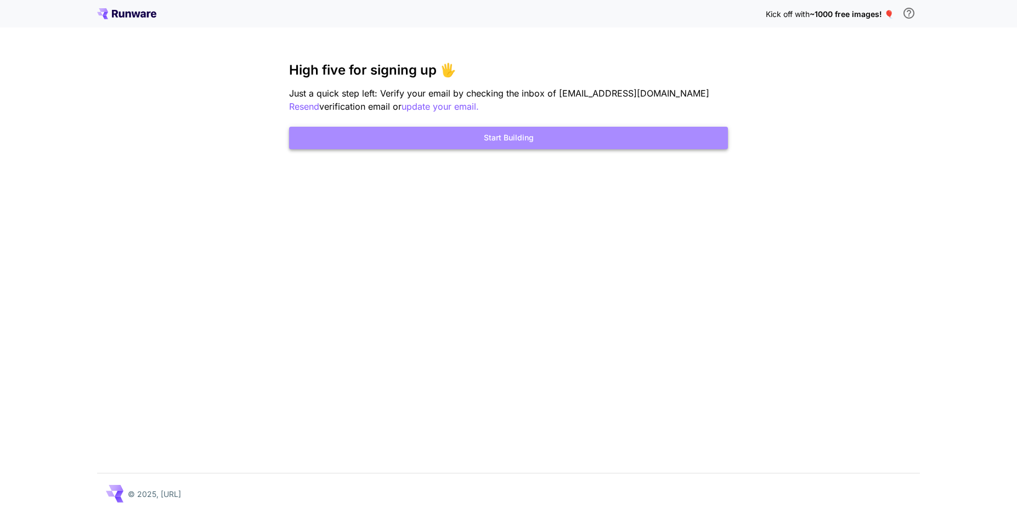
click at [545, 143] on button "Start Building" at bounding box center [508, 138] width 439 height 22
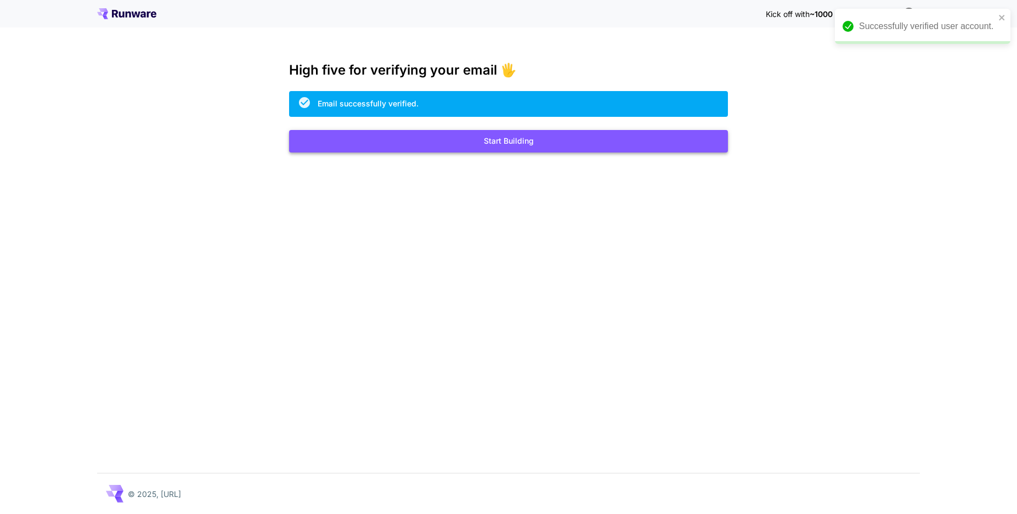
click at [633, 133] on button "Start Building" at bounding box center [508, 141] width 439 height 22
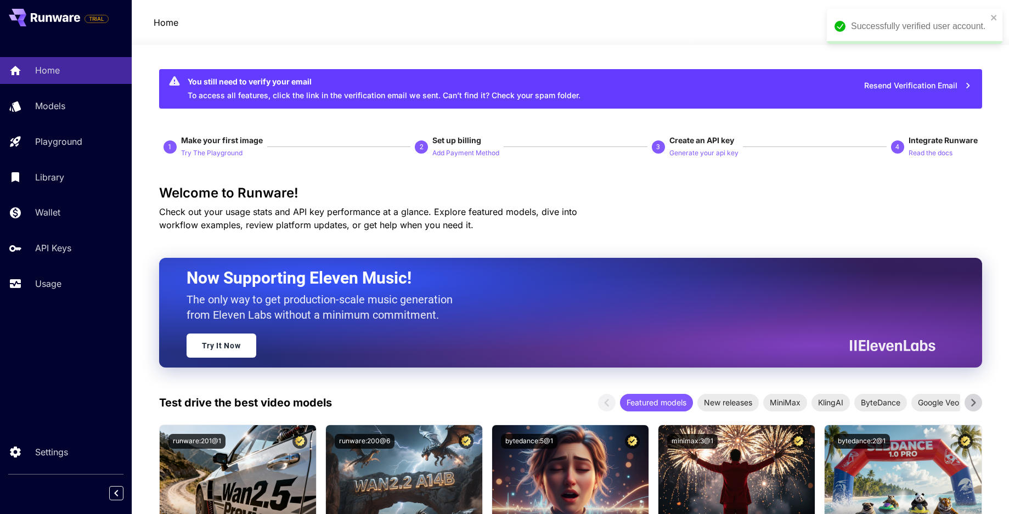
click at [988, 12] on div "Successfully verified user account." at bounding box center [913, 26] width 175 height 35
drag, startPoint x: 783, startPoint y: 35, endPoint x: 621, endPoint y: 32, distance: 161.3
click at [781, 35] on div at bounding box center [570, 38] width 877 height 13
drag, startPoint x: 229, startPoint y: 84, endPoint x: 284, endPoint y: 81, distance: 55.5
click at [284, 81] on div "You still need to verify your email" at bounding box center [384, 82] width 393 height 12
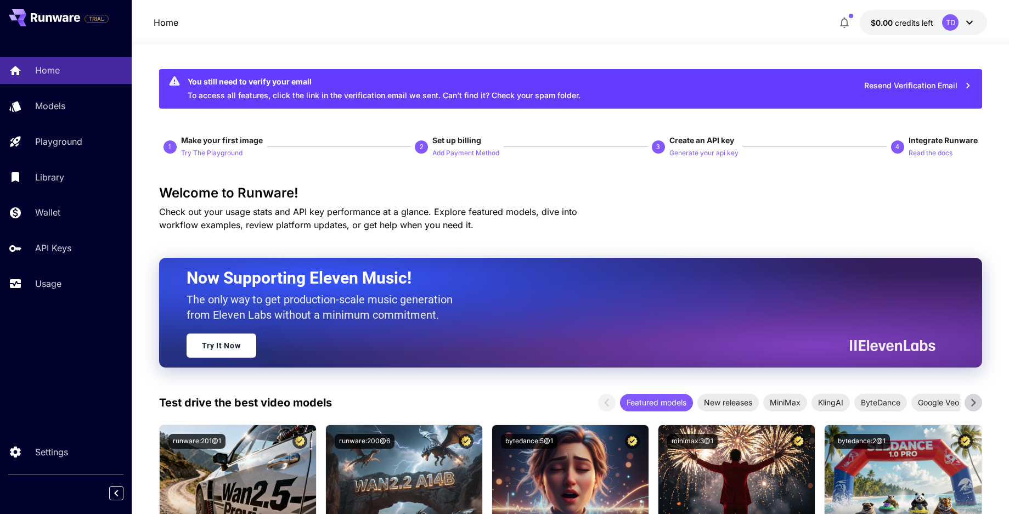
click at [324, 79] on div "You still need to verify your email" at bounding box center [384, 82] width 393 height 12
click at [913, 84] on button "Resend Verification Email" at bounding box center [918, 86] width 120 height 22
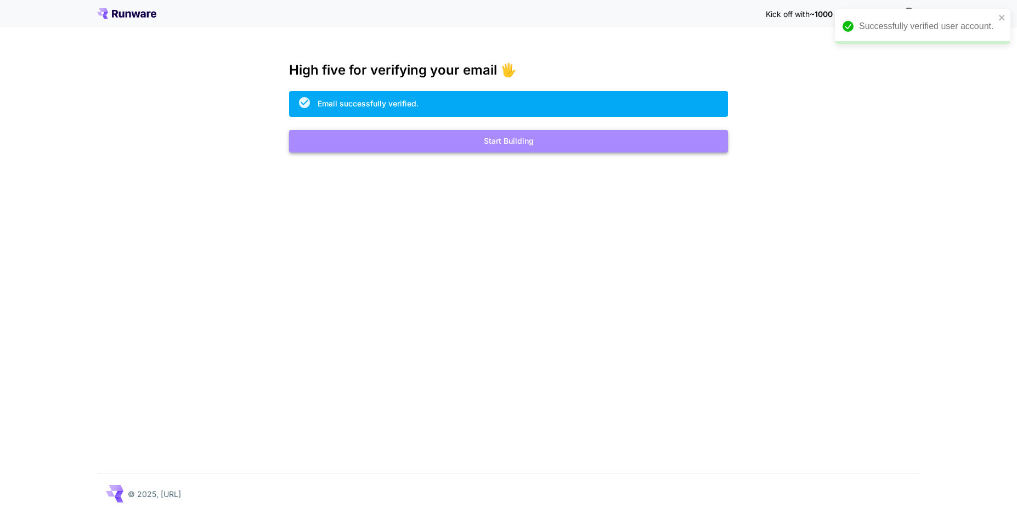
click at [485, 138] on button "Start Building" at bounding box center [508, 141] width 439 height 22
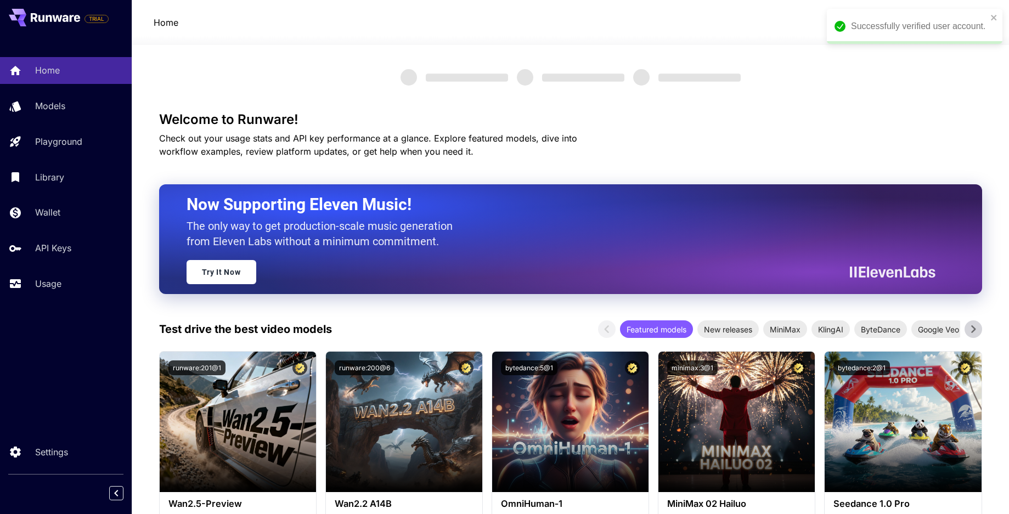
click at [987, 14] on div "Successfully verified user account." at bounding box center [913, 26] width 175 height 35
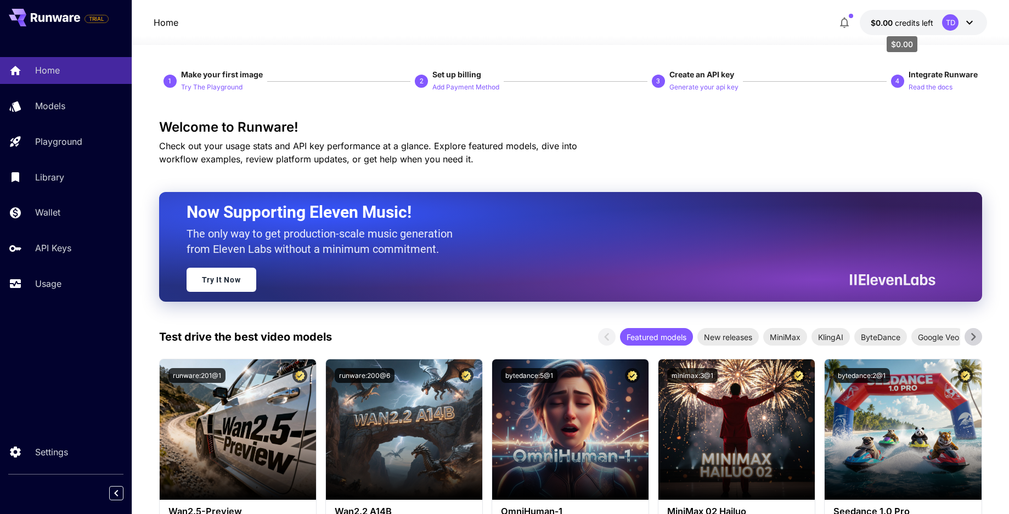
click at [932, 24] on span "credits left" at bounding box center [913, 22] width 38 height 9
click at [915, 21] on span "credits left" at bounding box center [913, 22] width 38 height 9
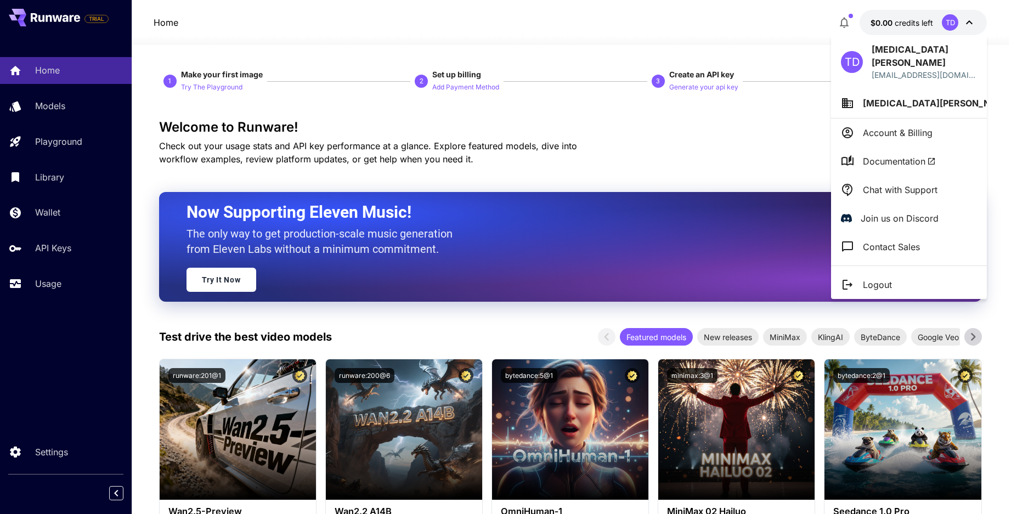
click at [915, 17] on div at bounding box center [508, 257] width 1017 height 514
